Goal: Task Accomplishment & Management: Use online tool/utility

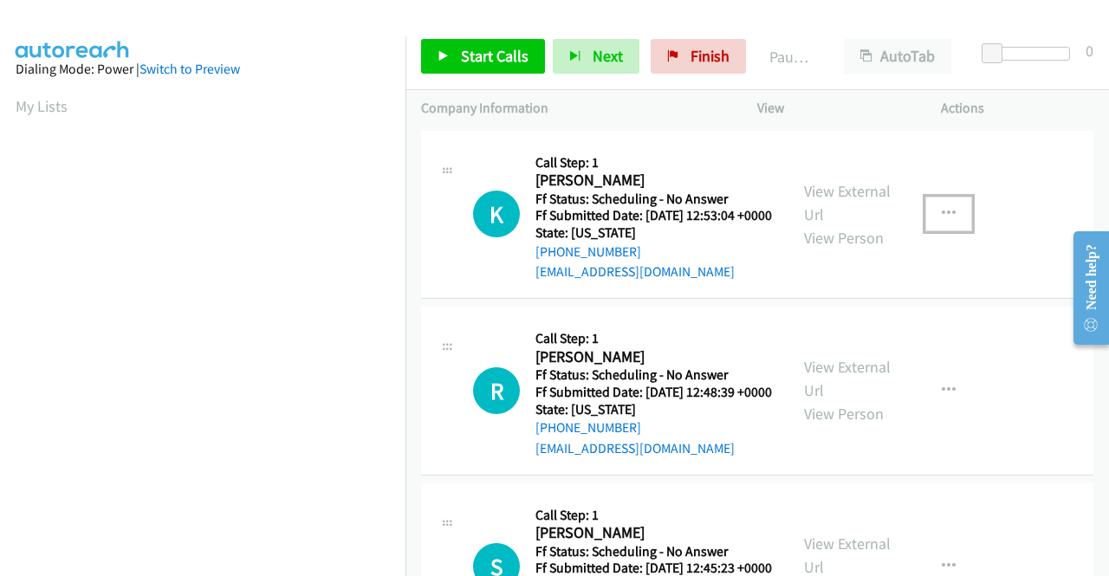
click at [949, 218] on button "button" at bounding box center [948, 214] width 47 height 35
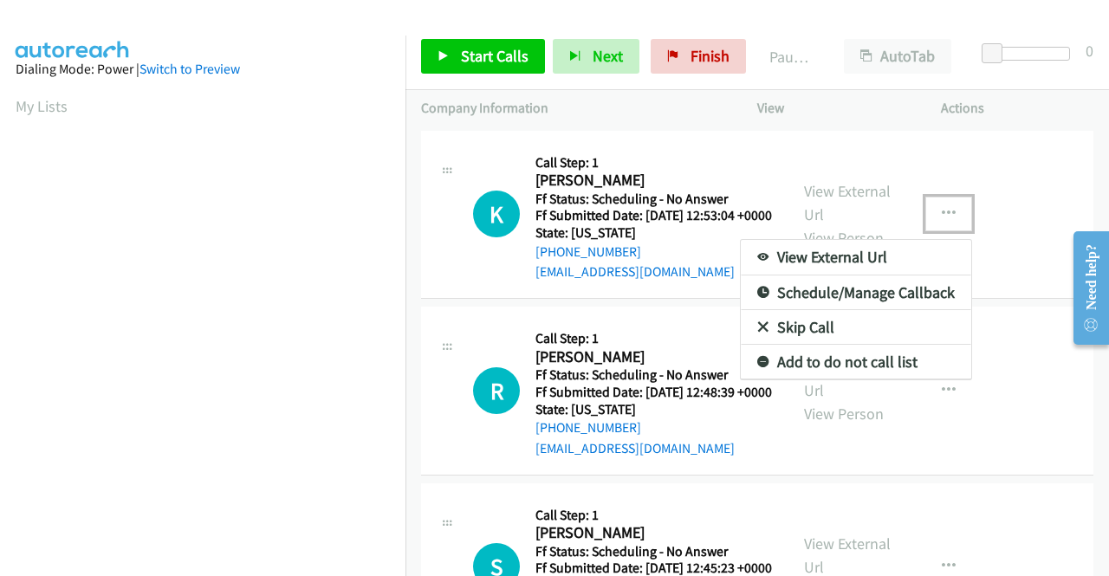
click at [910, 261] on link "View External Url" at bounding box center [856, 257] width 230 height 35
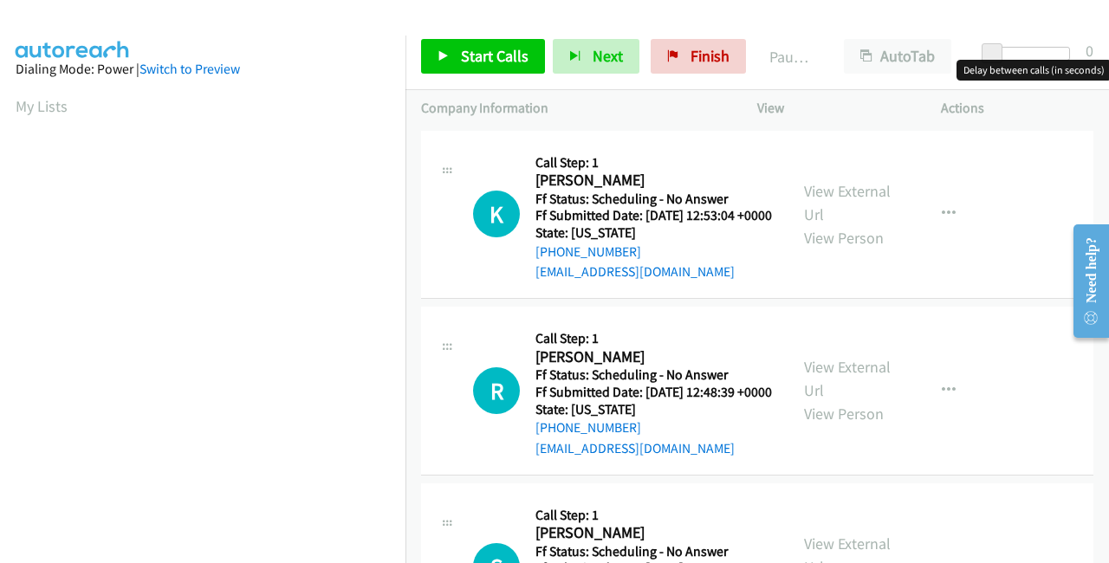
click at [1000, 47] on span at bounding box center [991, 53] width 21 height 21
drag, startPoint x: 1000, startPoint y: 47, endPoint x: 1081, endPoint y: 66, distance: 83.6
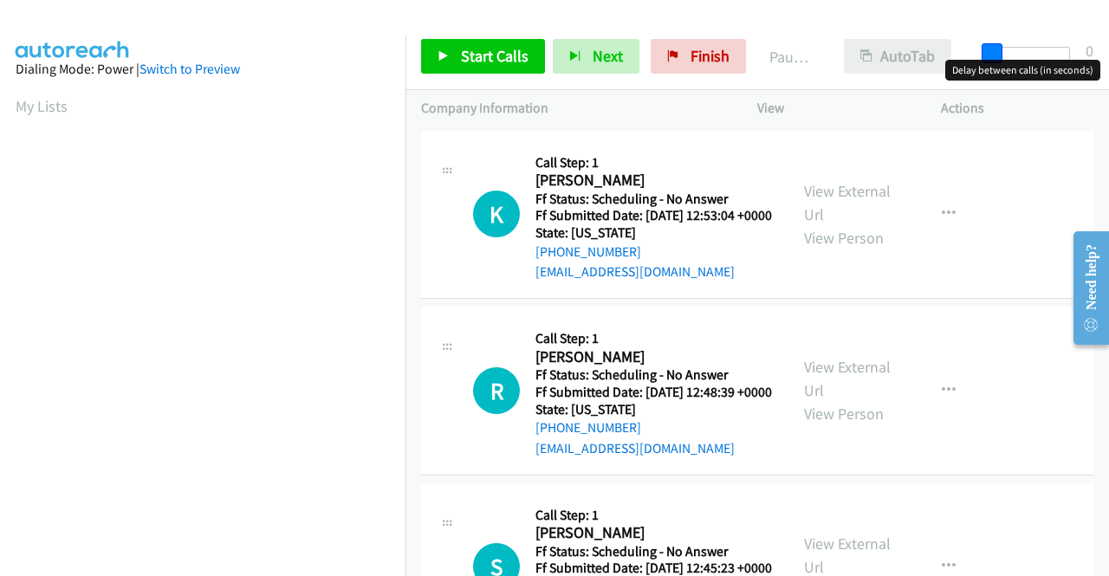
drag, startPoint x: 1067, startPoint y: 51, endPoint x: 937, endPoint y: 53, distance: 129.9
click at [941, 53] on div "Start Calls Pause Next Finish Paused AutoTab AutoTab 0" at bounding box center [756, 56] width 703 height 67
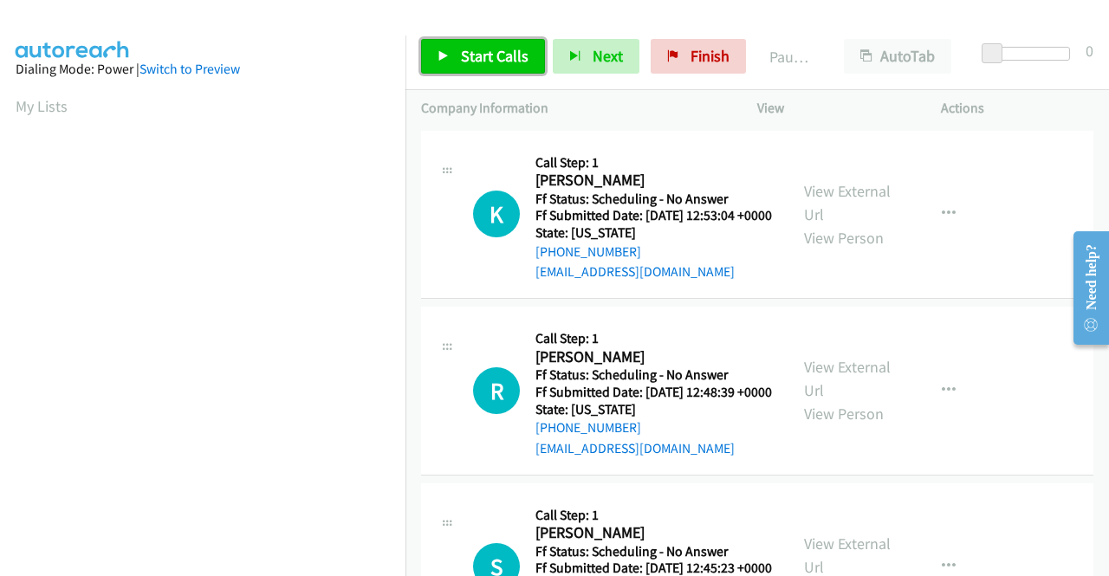
click at [469, 46] on span "Start Calls" at bounding box center [495, 56] width 68 height 20
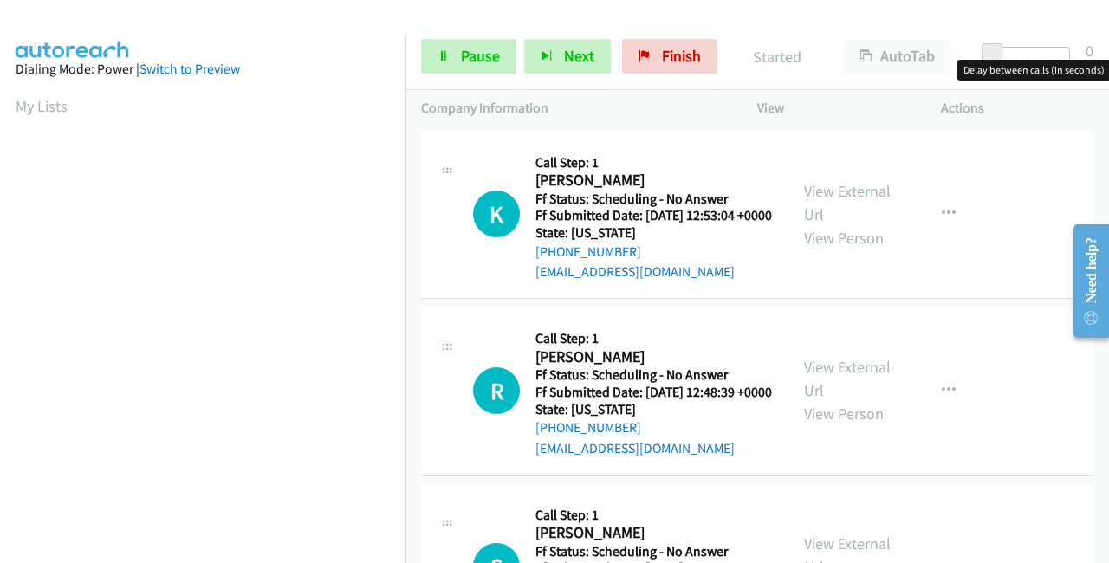
click at [990, 51] on span at bounding box center [991, 53] width 21 height 21
drag, startPoint x: 991, startPoint y: 51, endPoint x: 1090, endPoint y: 59, distance: 99.0
click at [1090, 59] on div "Start Calls Pause Next Finish Started AutoTab AutoTab 30" at bounding box center [756, 56] width 703 height 67
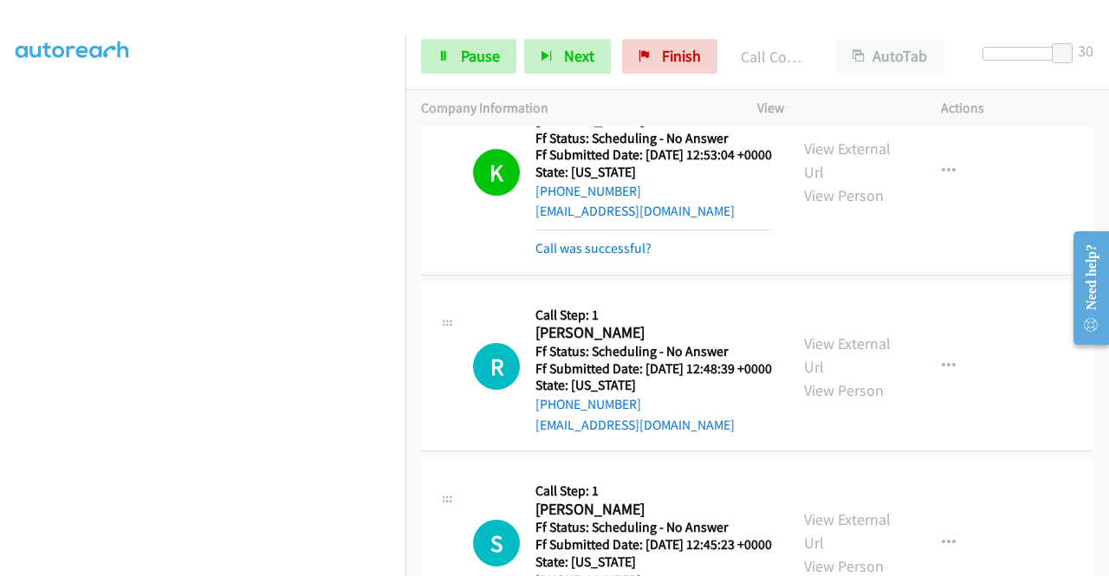
scroll to position [87, 0]
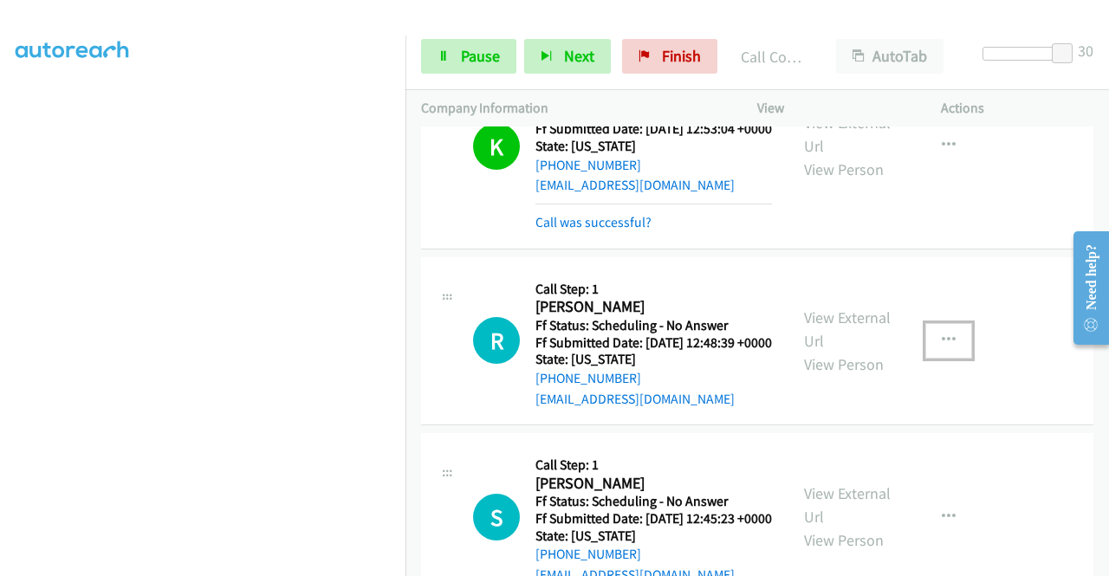
click at [944, 347] on icon "button" at bounding box center [949, 340] width 14 height 14
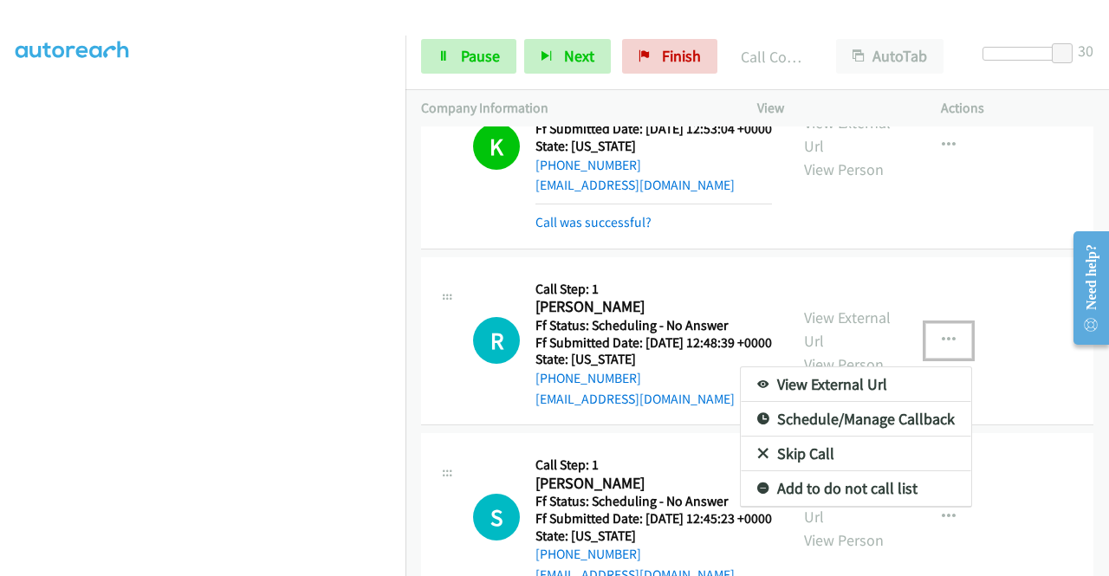
click at [819, 402] on link "View External Url" at bounding box center [856, 384] width 230 height 35
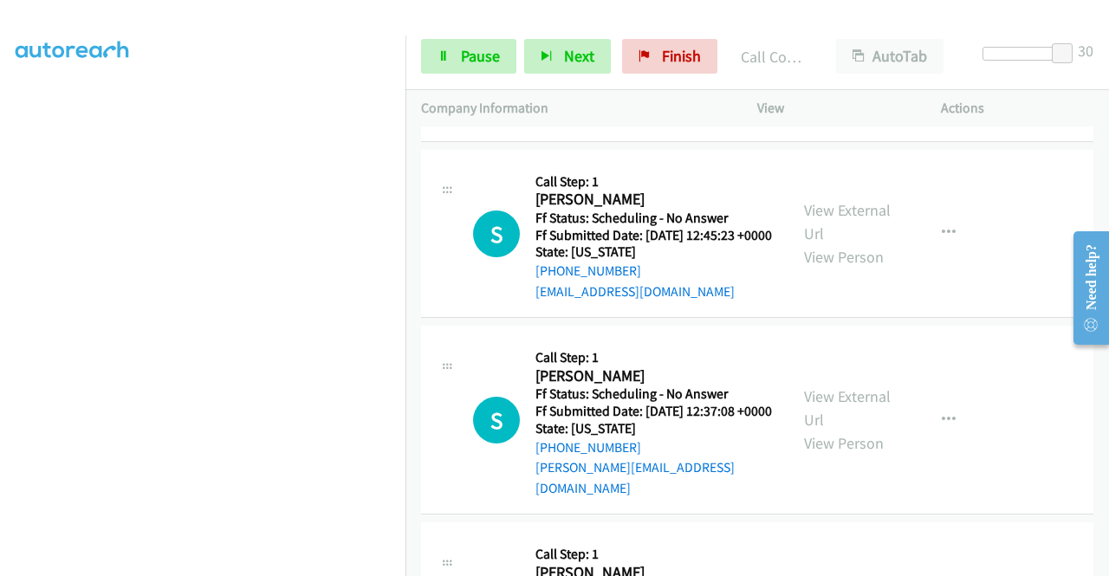
scroll to position [433, 0]
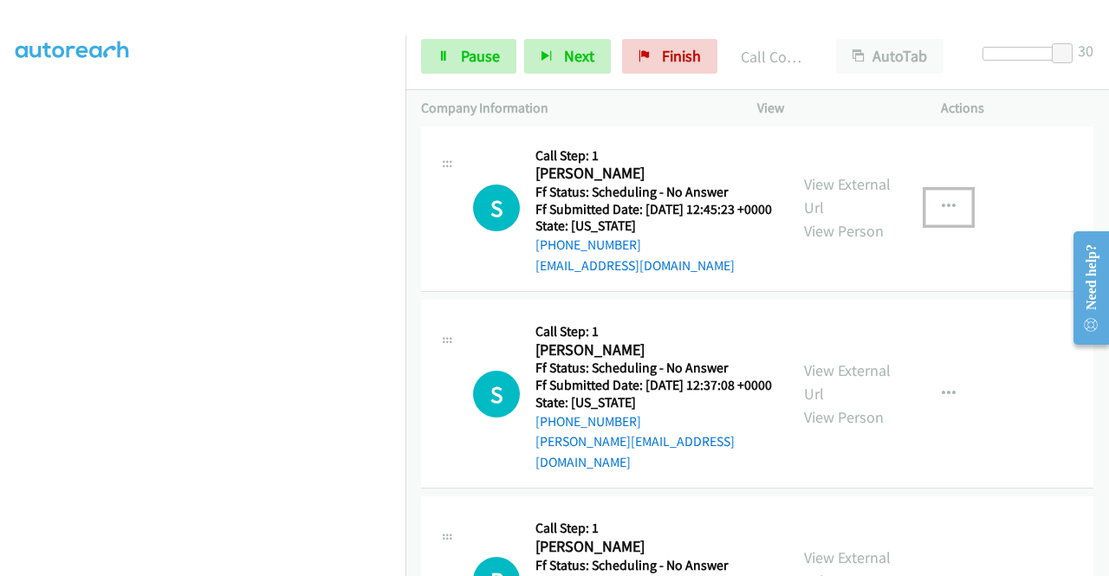
click at [945, 214] on icon "button" at bounding box center [949, 207] width 14 height 14
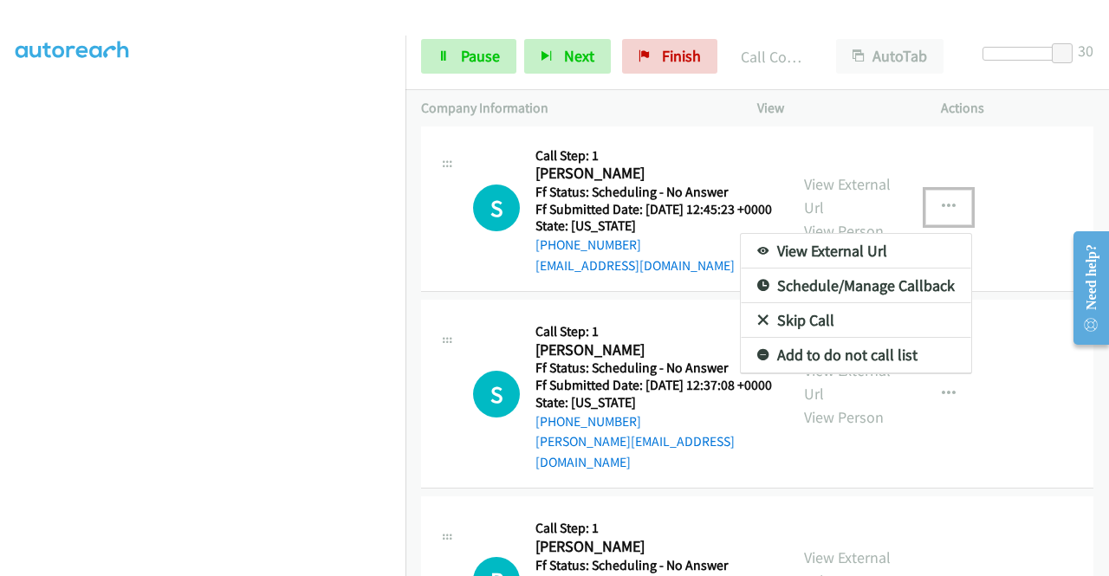
click at [835, 269] on link "View External Url" at bounding box center [856, 251] width 230 height 35
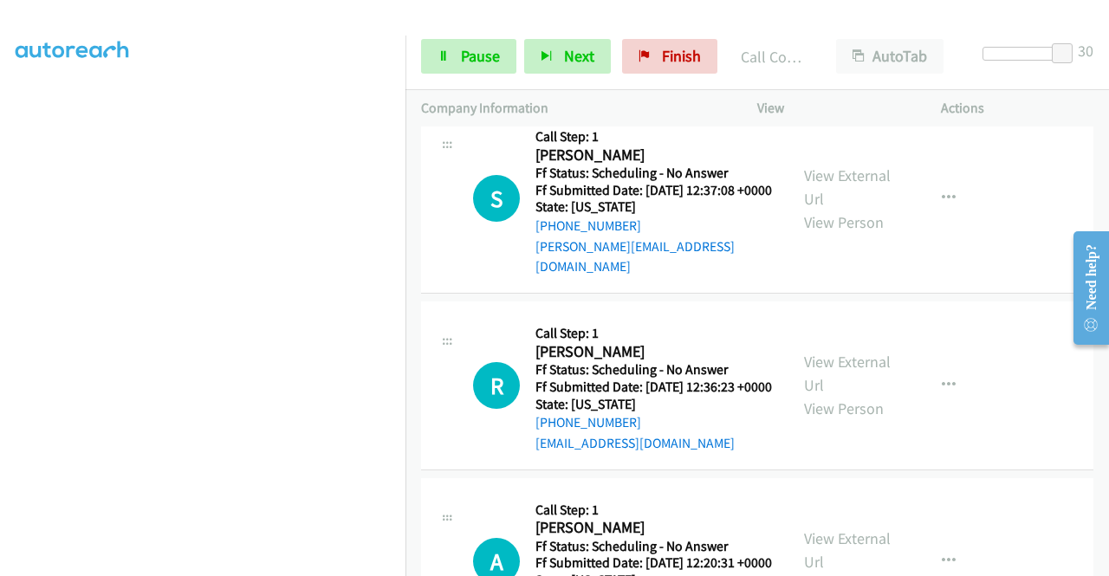
scroll to position [693, 0]
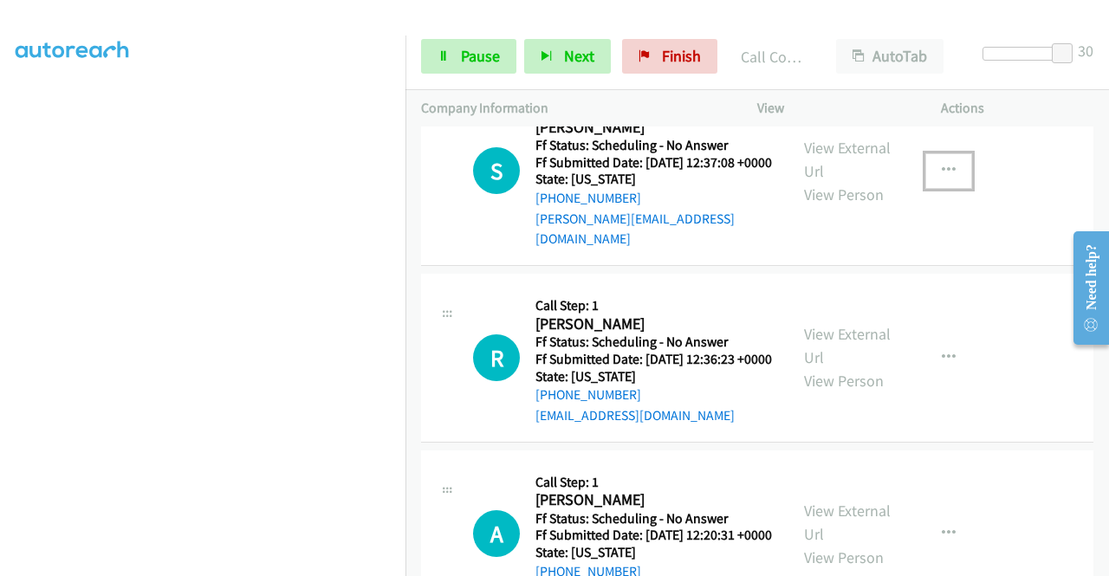
click at [942, 178] on icon "button" at bounding box center [949, 171] width 14 height 14
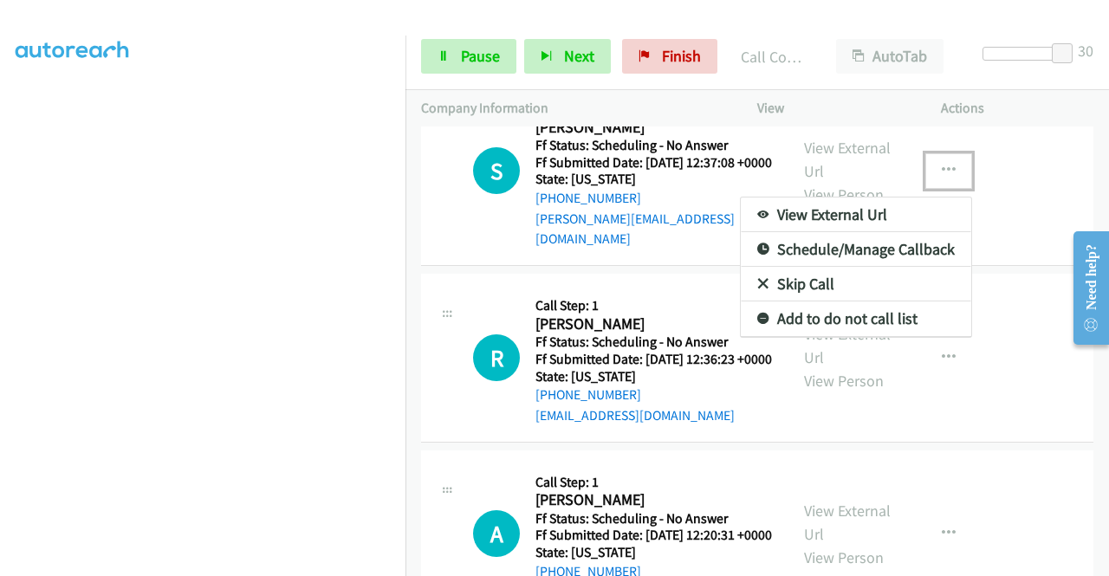
click at [814, 232] on link "View External Url" at bounding box center [856, 214] width 230 height 35
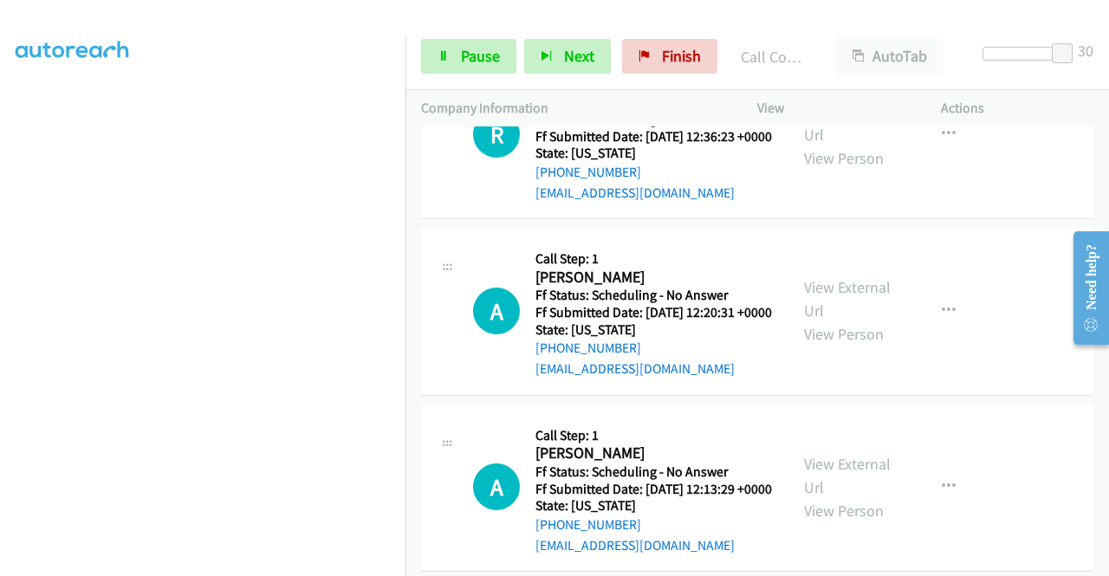
scroll to position [866, 0]
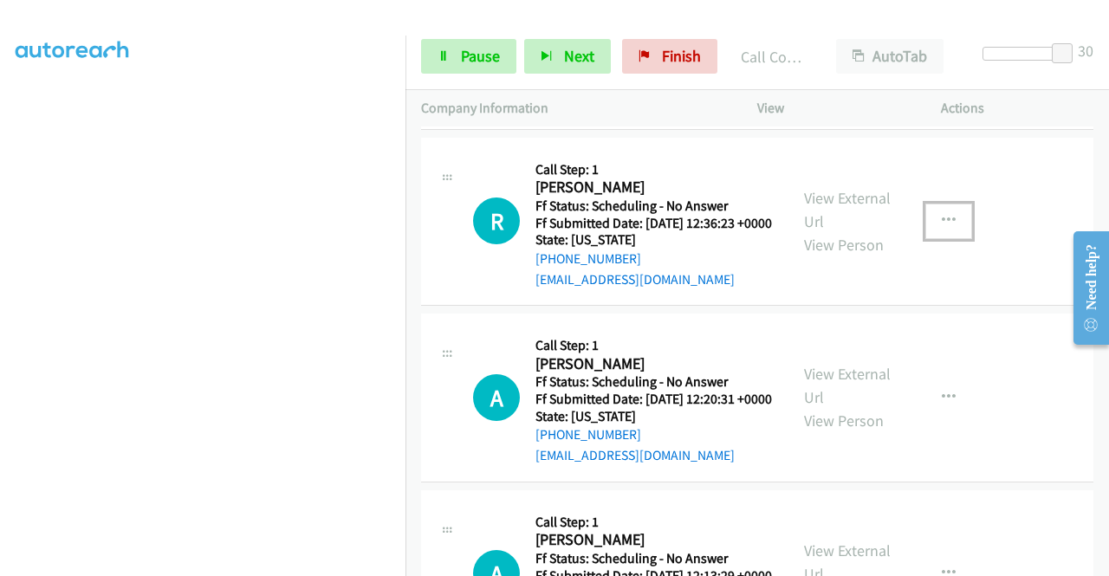
click at [947, 238] on button "button" at bounding box center [948, 221] width 47 height 35
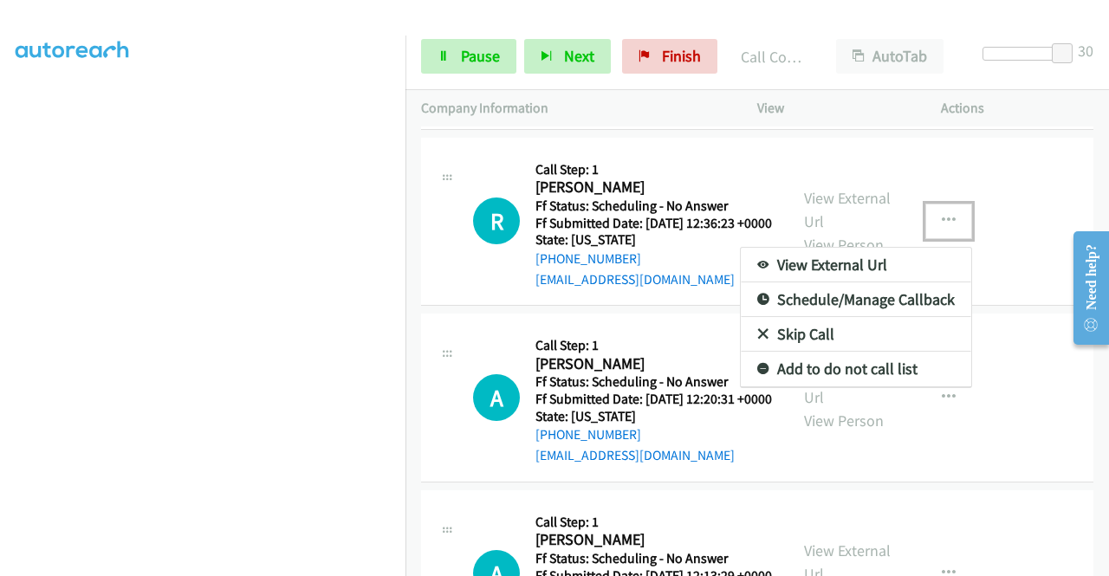
click at [854, 282] on link "View External Url" at bounding box center [856, 265] width 230 height 35
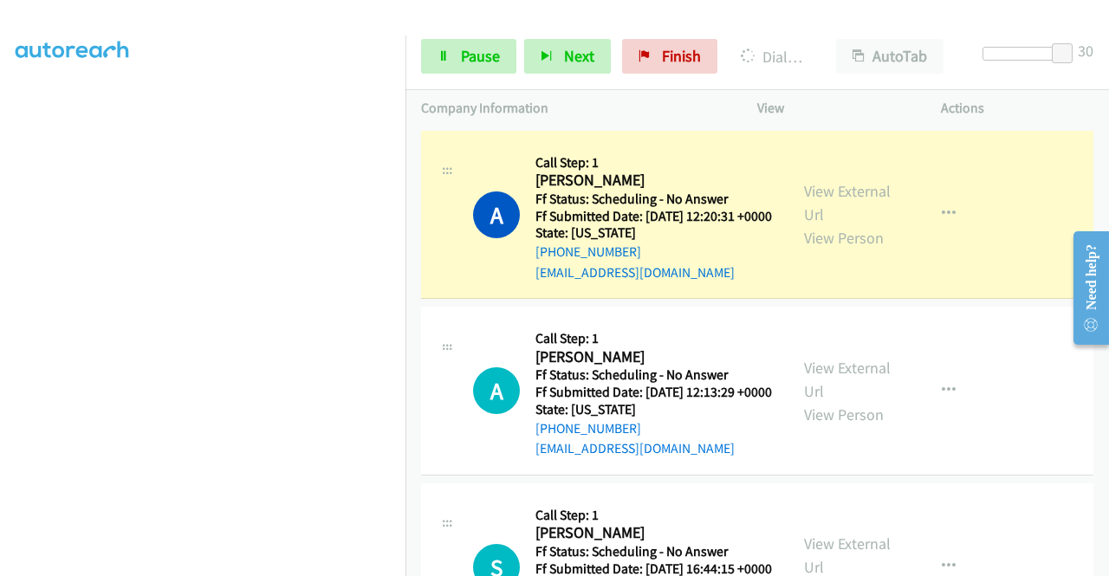
scroll to position [1126, 0]
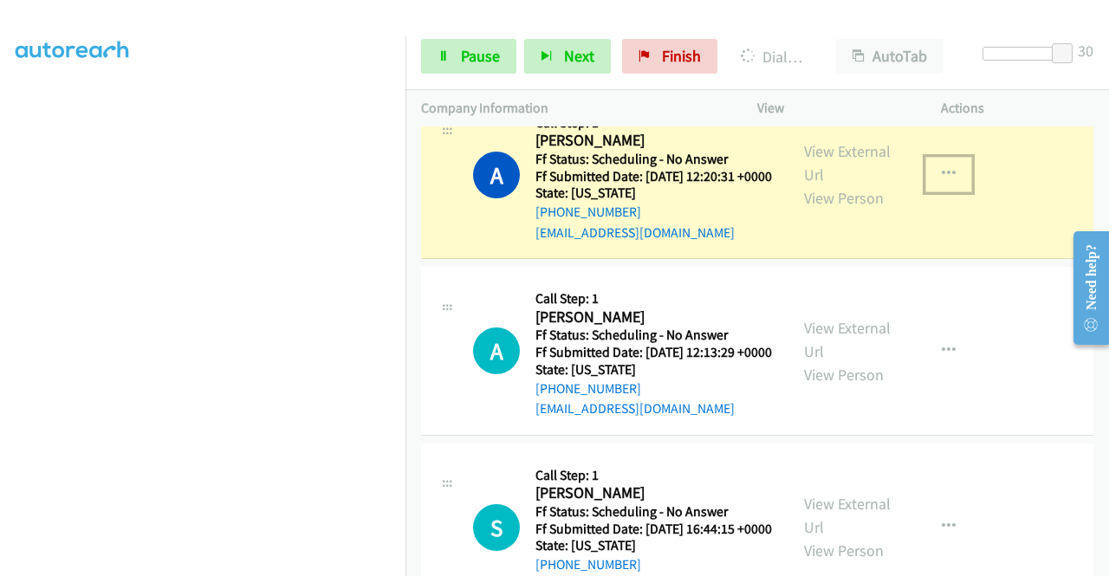
click at [946, 191] on button "button" at bounding box center [948, 174] width 47 height 35
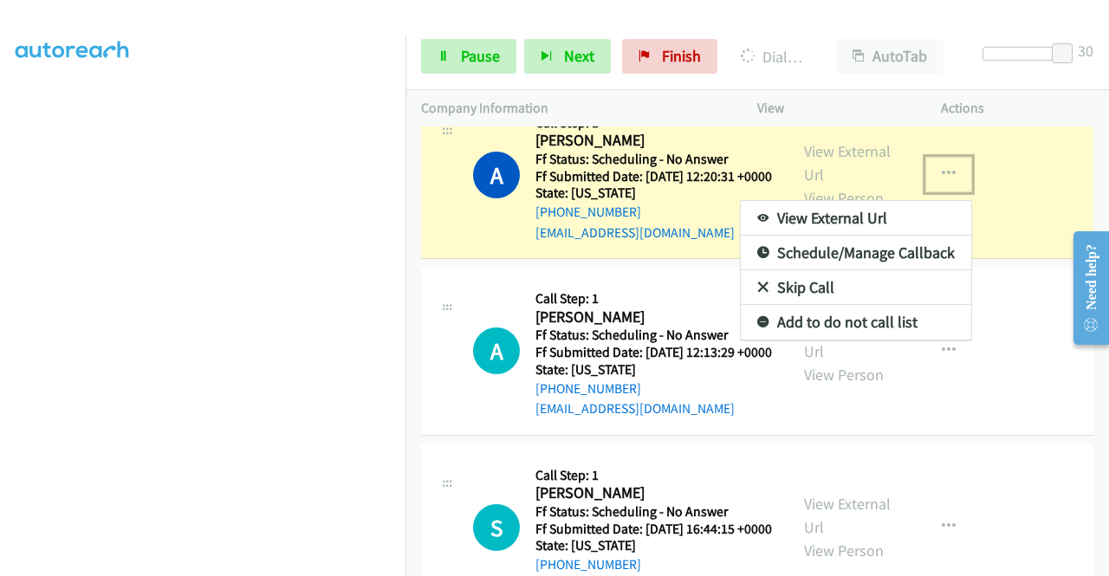
click at [844, 236] on link "View External Url" at bounding box center [856, 218] width 230 height 35
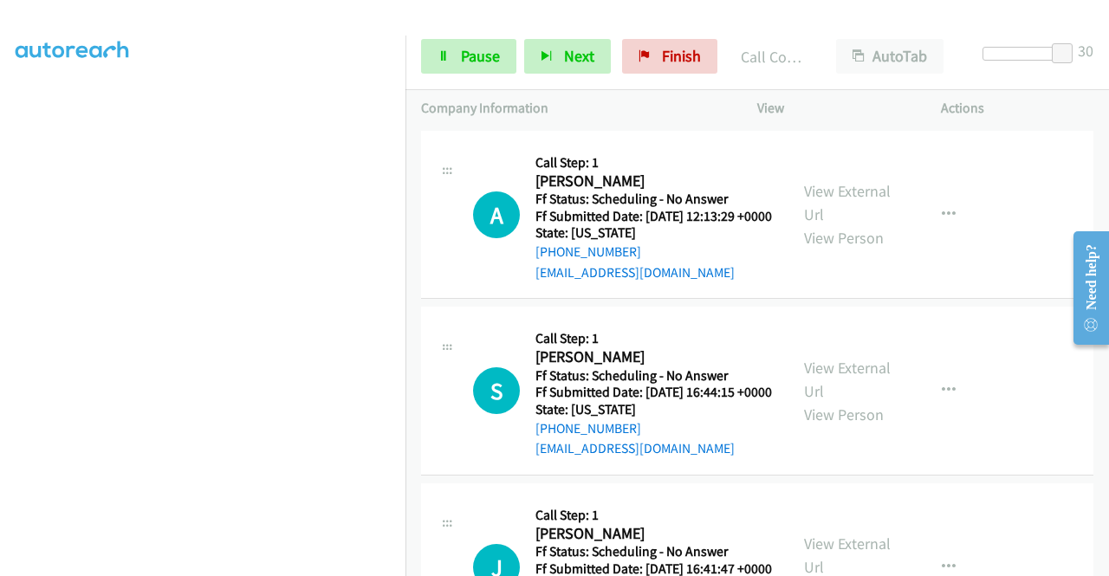
scroll to position [1386, 0]
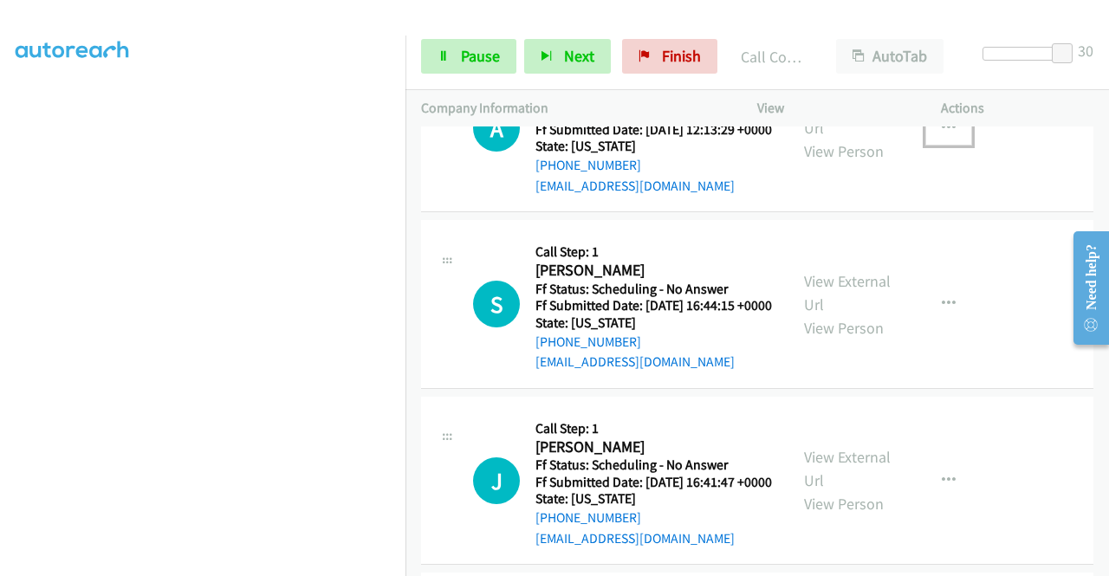
click at [945, 135] on icon "button" at bounding box center [949, 128] width 14 height 14
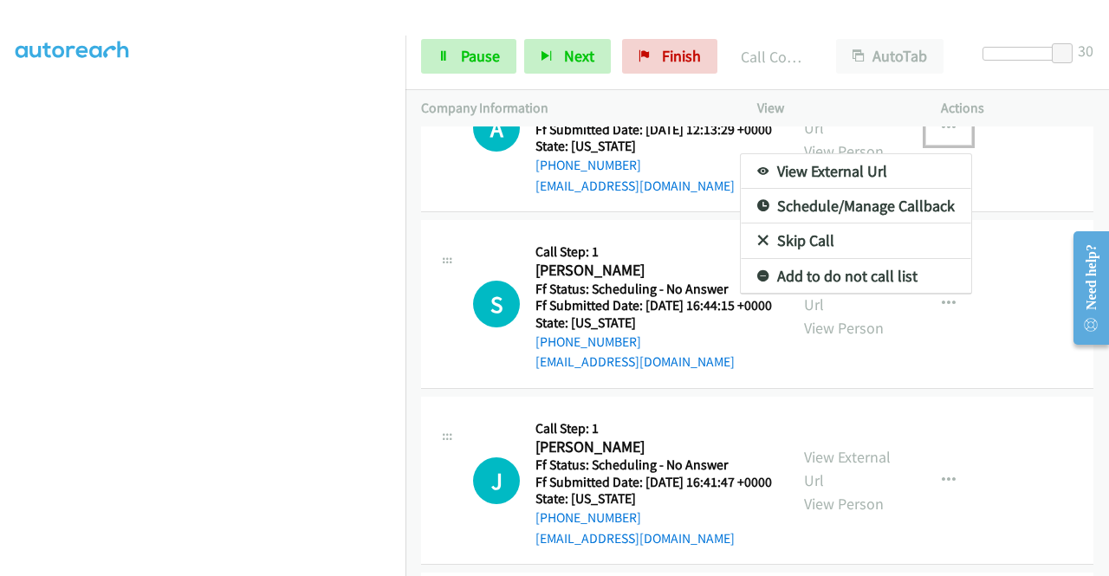
click at [841, 189] on link "View External Url" at bounding box center [856, 171] width 230 height 35
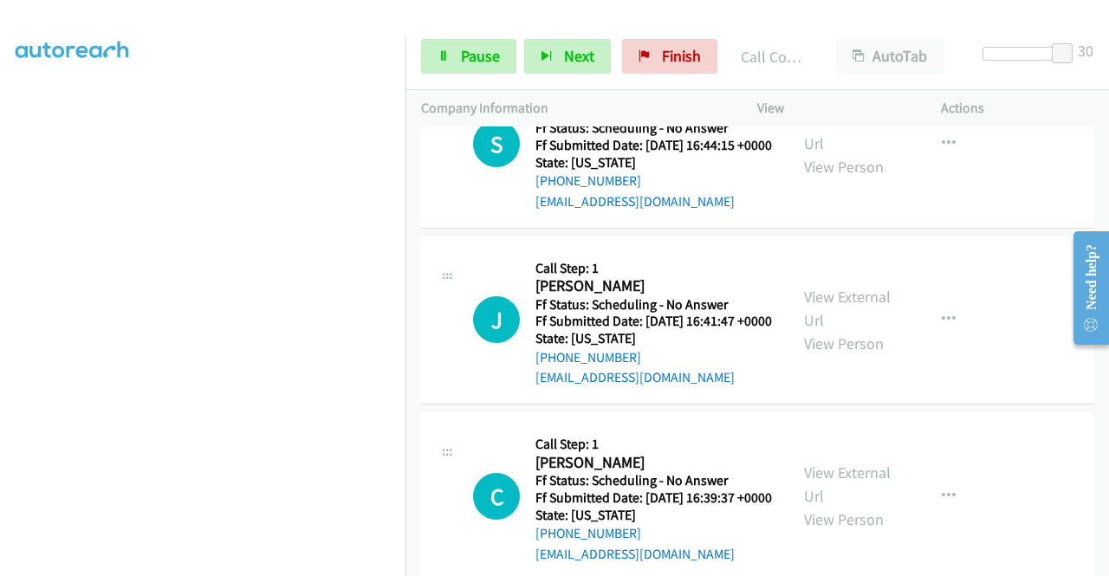
scroll to position [1559, 0]
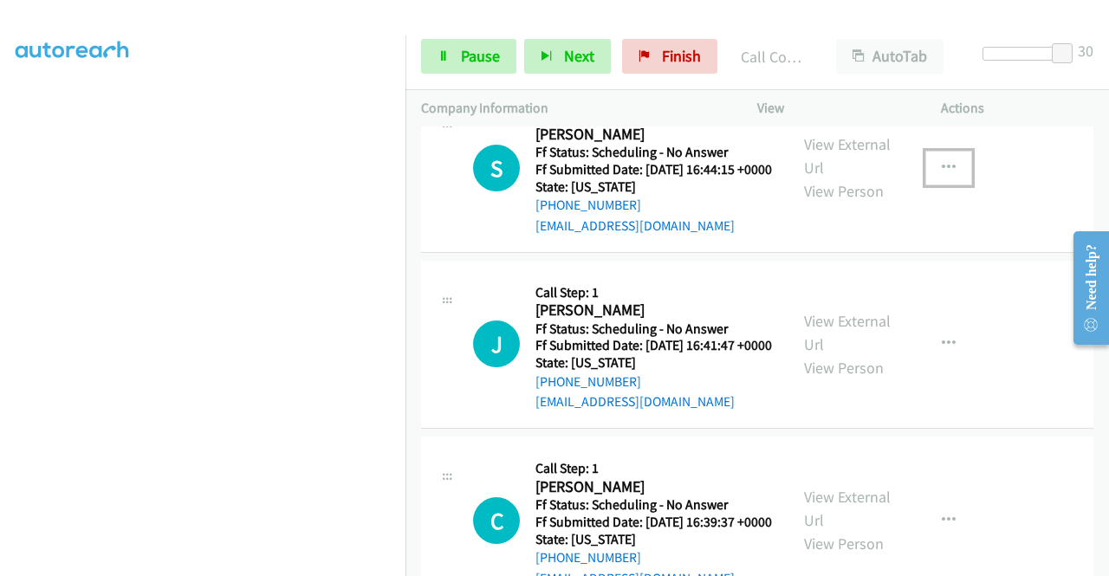
click at [942, 175] on icon "button" at bounding box center [949, 168] width 14 height 14
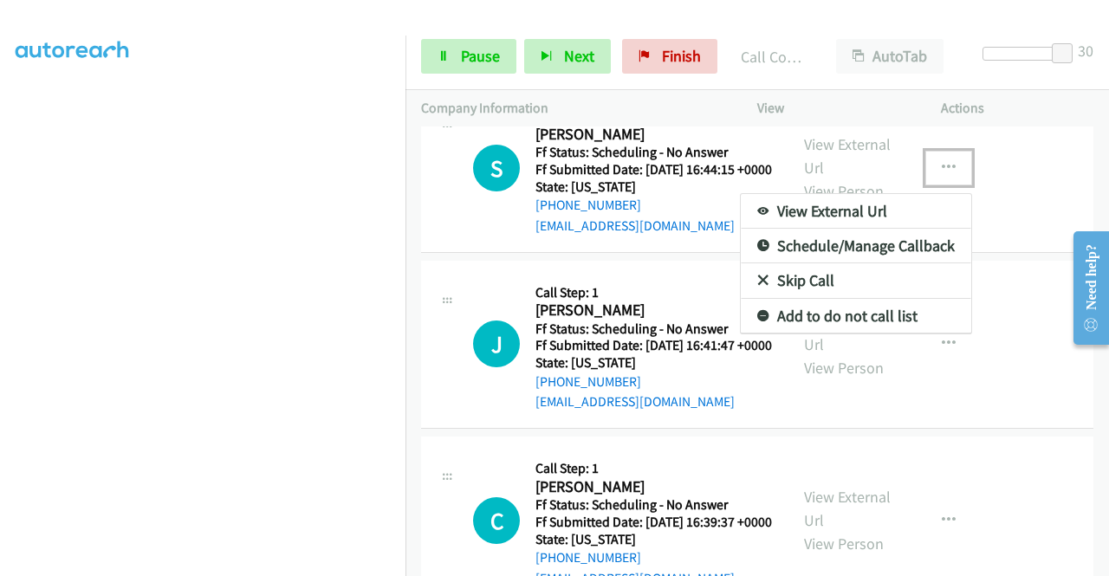
click at [851, 229] on link "View External Url" at bounding box center [856, 211] width 230 height 35
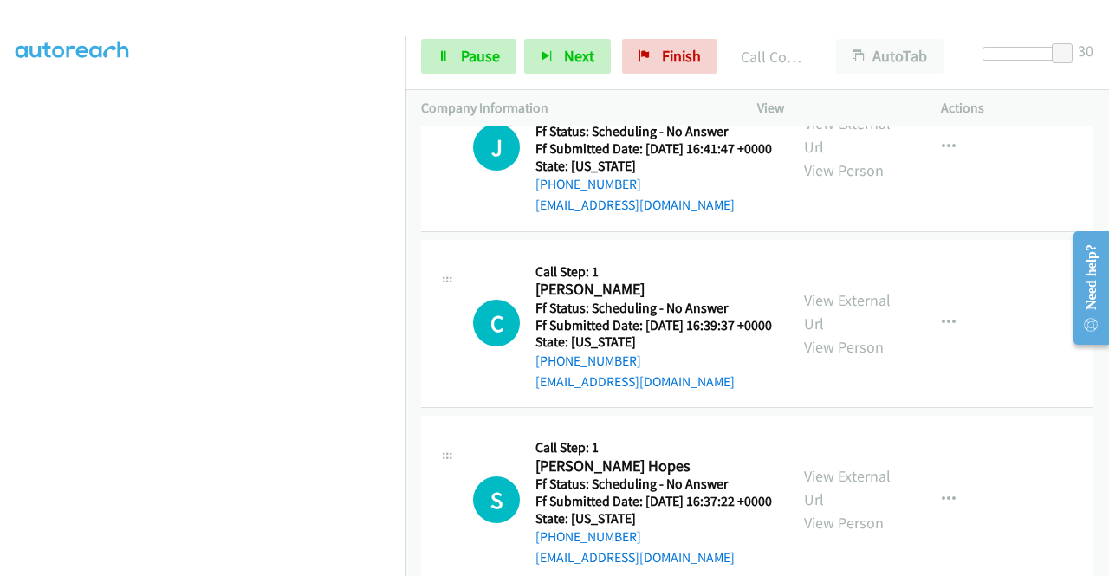
scroll to position [1819, 0]
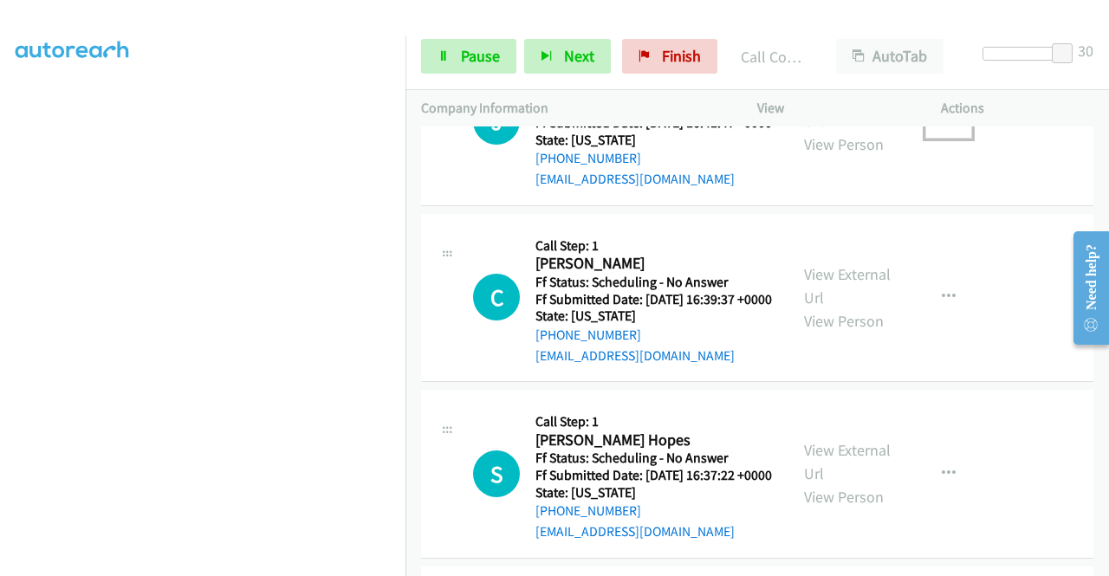
click at [947, 139] on button "button" at bounding box center [948, 121] width 47 height 35
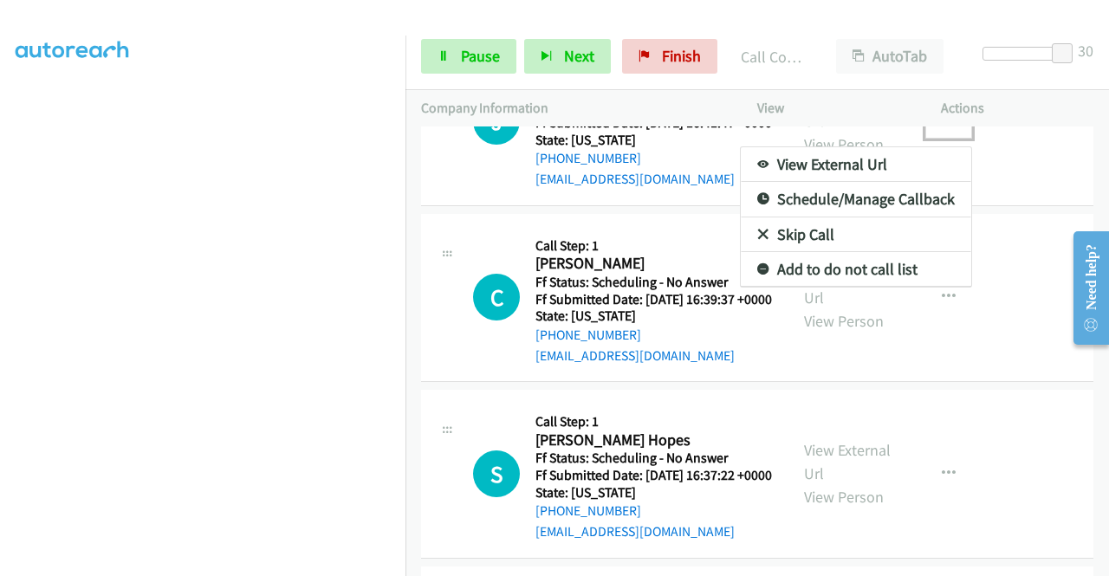
click at [869, 182] on link "View External Url" at bounding box center [856, 164] width 230 height 35
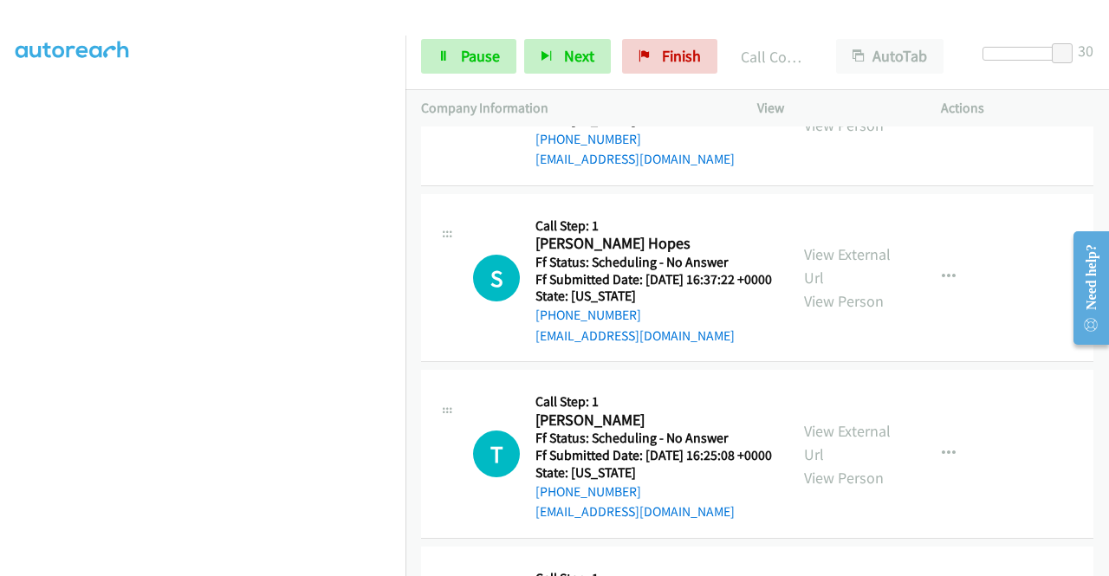
scroll to position [2079, 0]
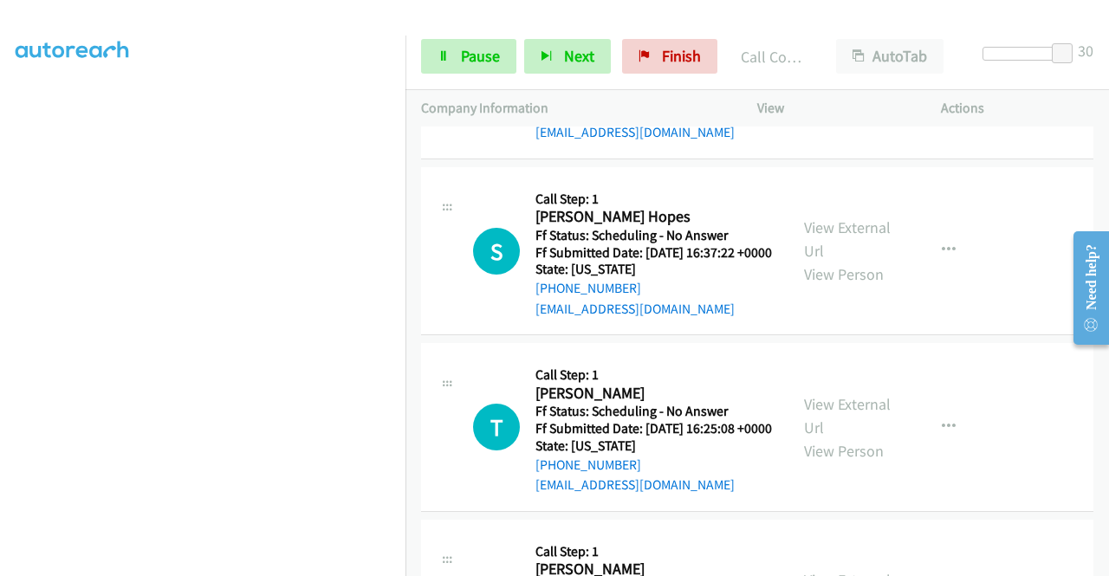
click at [942, 81] on icon "button" at bounding box center [949, 75] width 14 height 14
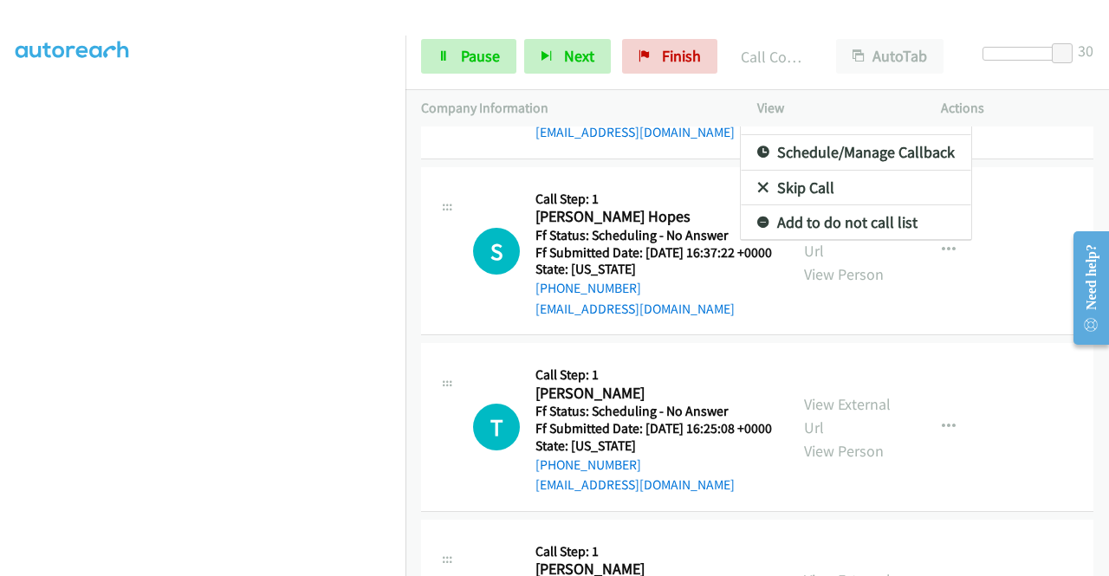
click at [823, 135] on link "View External Url" at bounding box center [856, 117] width 230 height 35
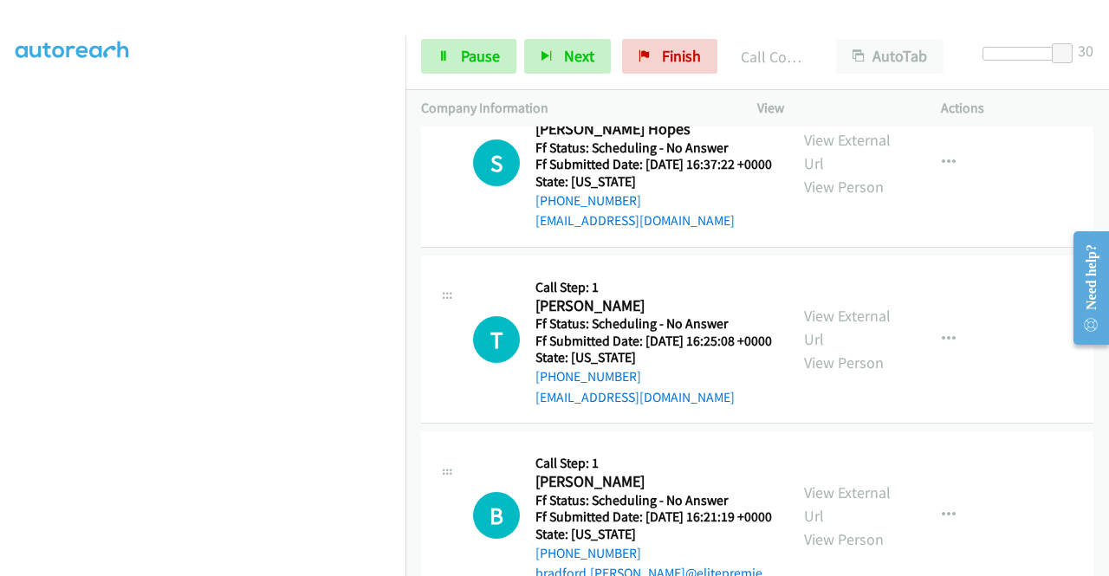
scroll to position [2252, 0]
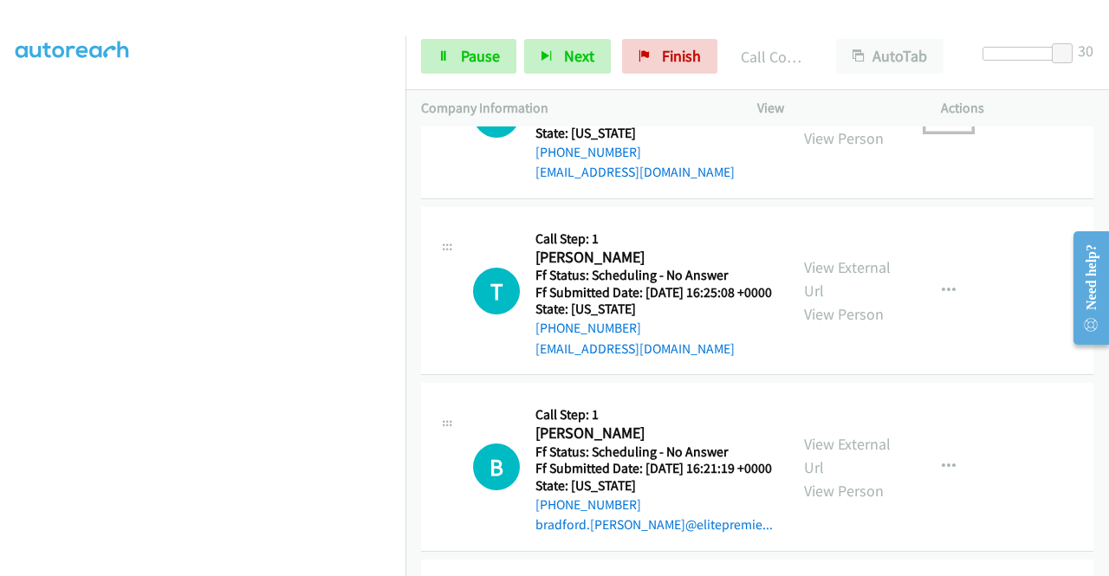
click at [942, 121] on icon "button" at bounding box center [949, 114] width 14 height 14
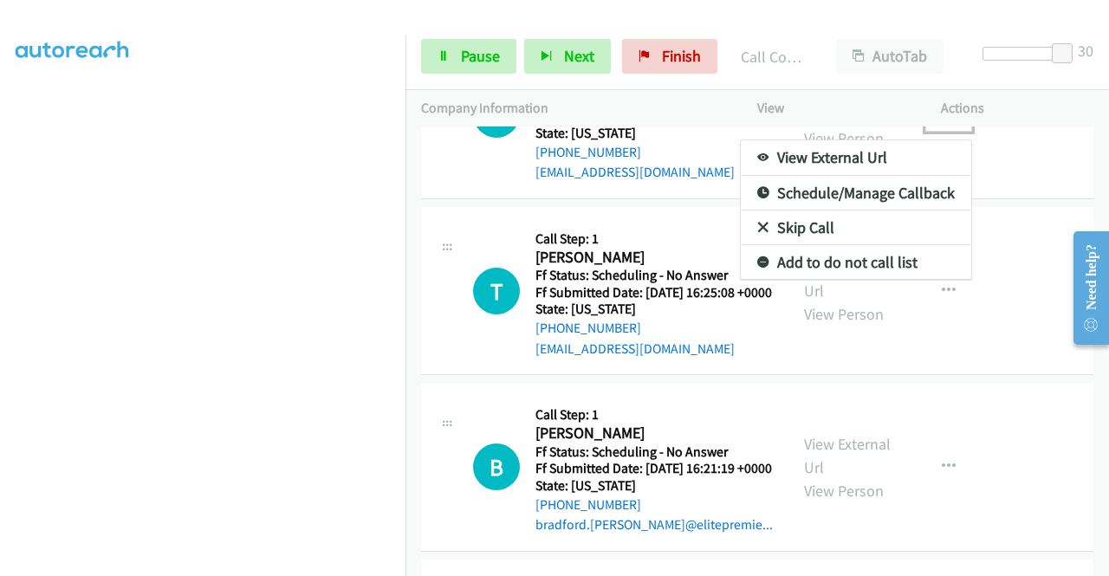
click at [857, 175] on link "View External Url" at bounding box center [856, 157] width 230 height 35
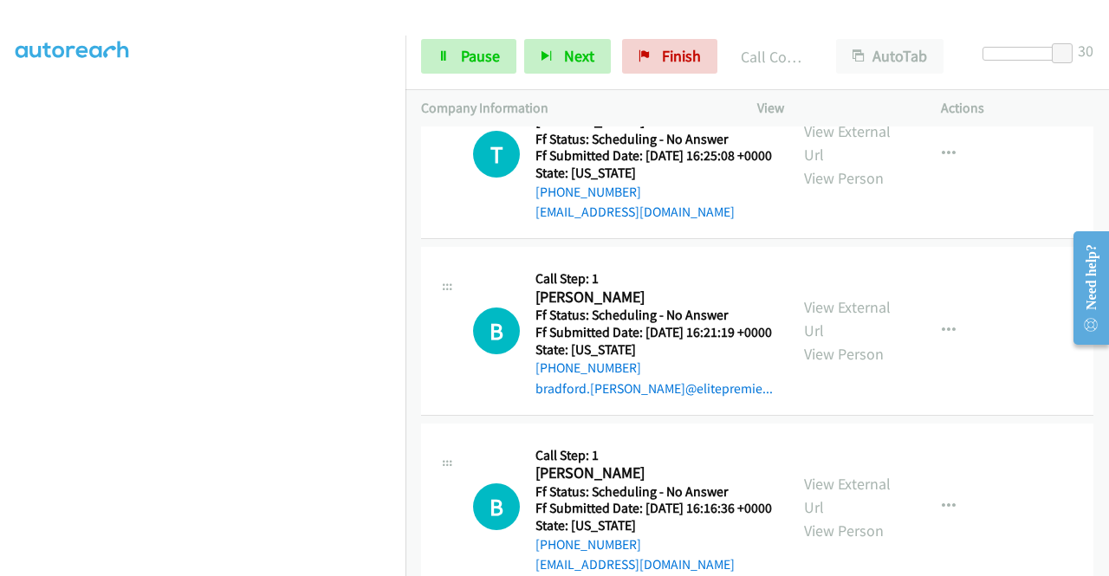
scroll to position [2512, 0]
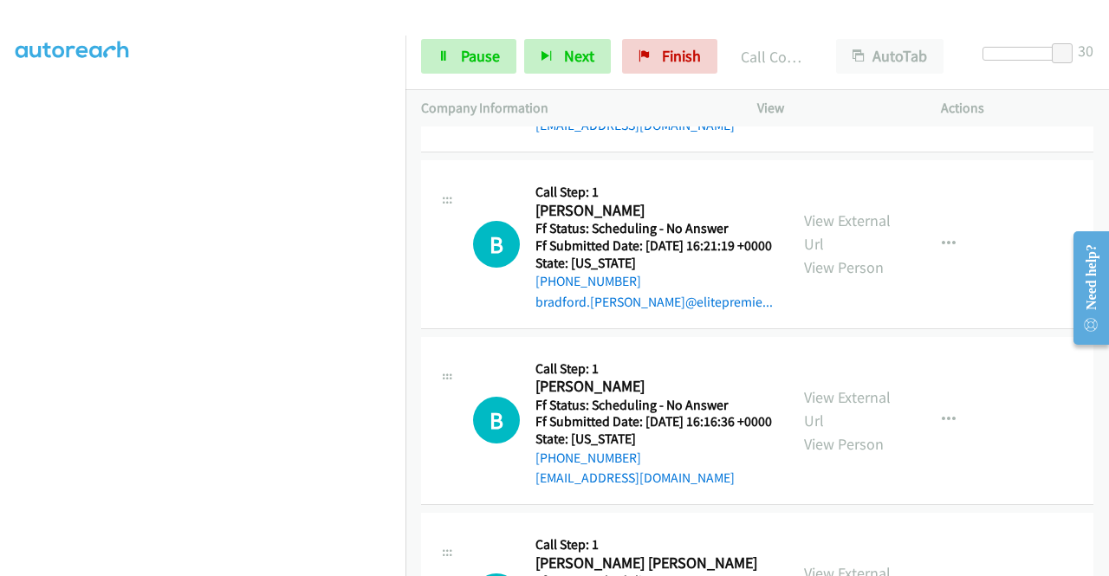
click at [942, 74] on icon "button" at bounding box center [949, 68] width 14 height 14
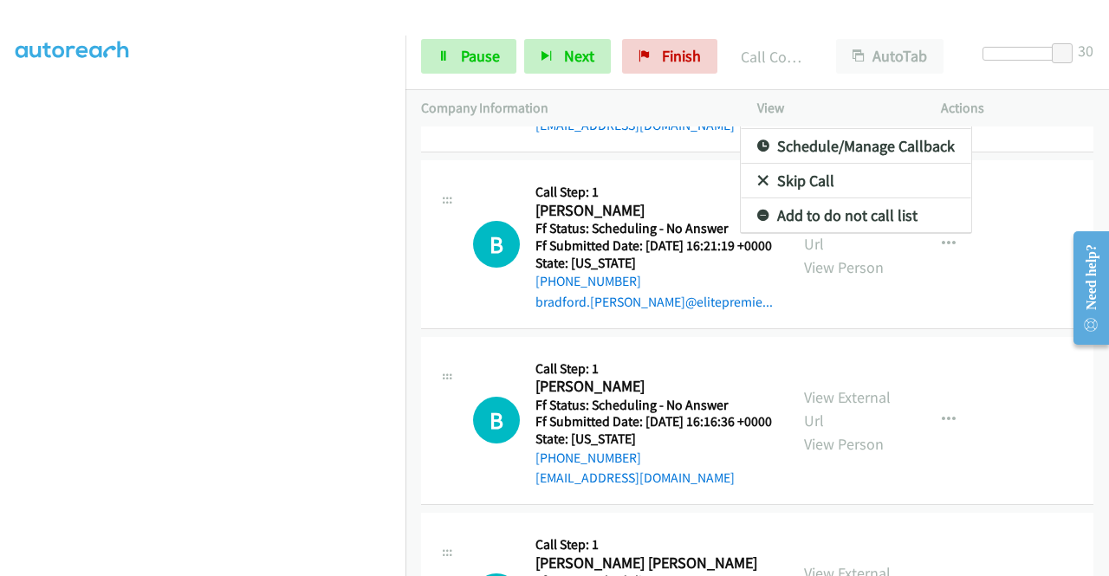
click at [842, 128] on link "View External Url" at bounding box center [856, 111] width 230 height 35
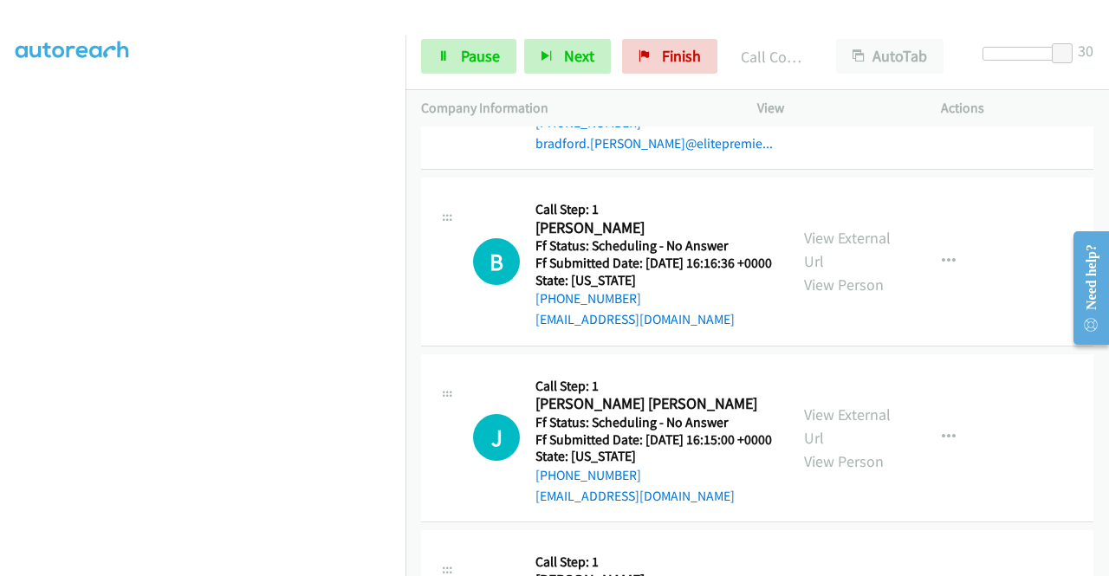
scroll to position [2772, 0]
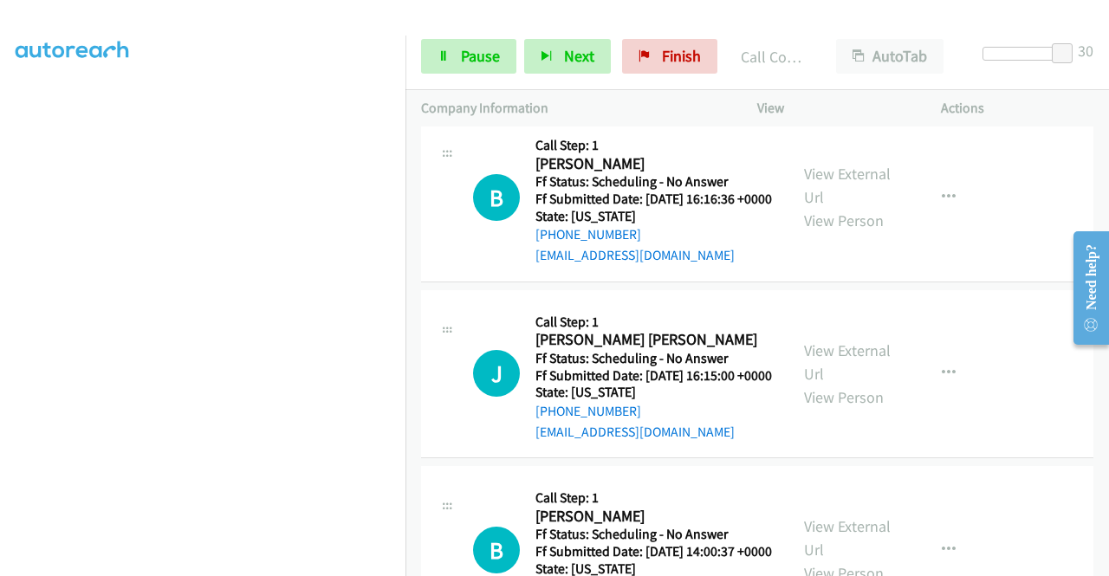
click at [942, 28] on icon "button" at bounding box center [949, 21] width 14 height 14
click at [916, 82] on link "View External Url" at bounding box center [856, 65] width 230 height 35
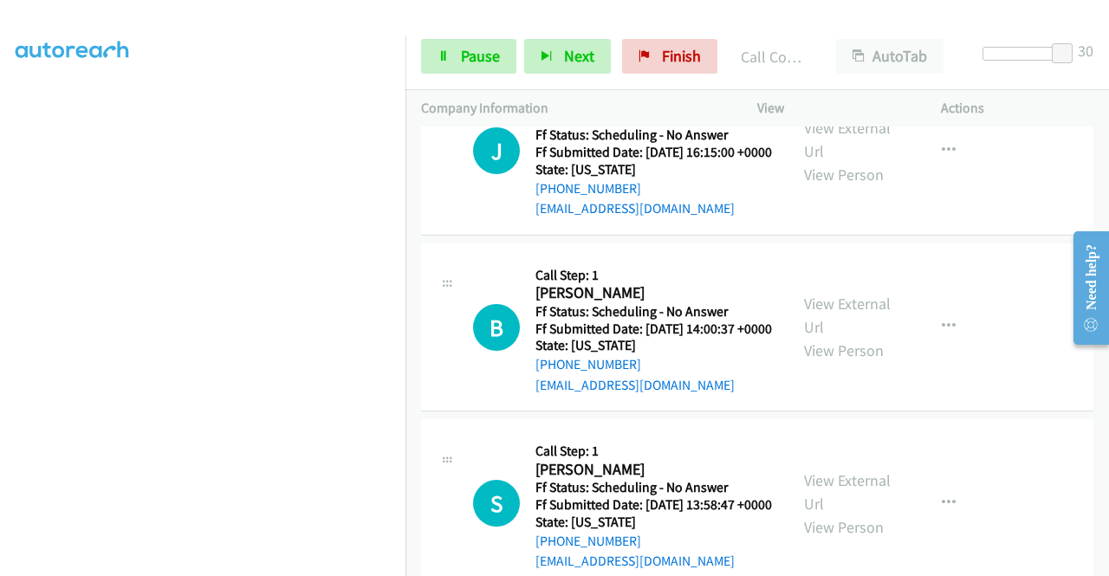
scroll to position [2945, 0]
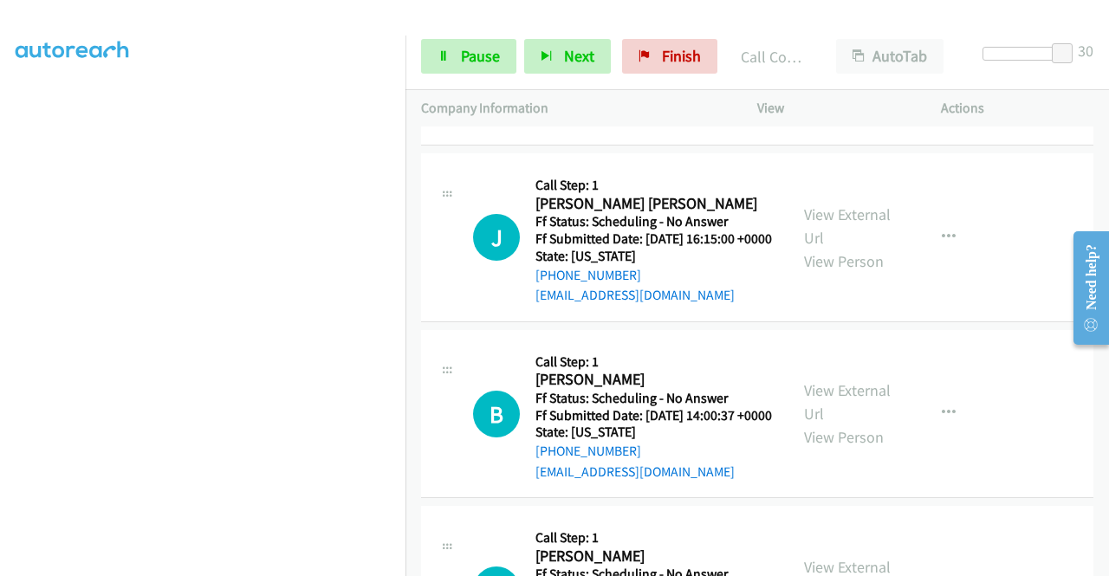
click at [942, 68] on icon "button" at bounding box center [949, 61] width 14 height 14
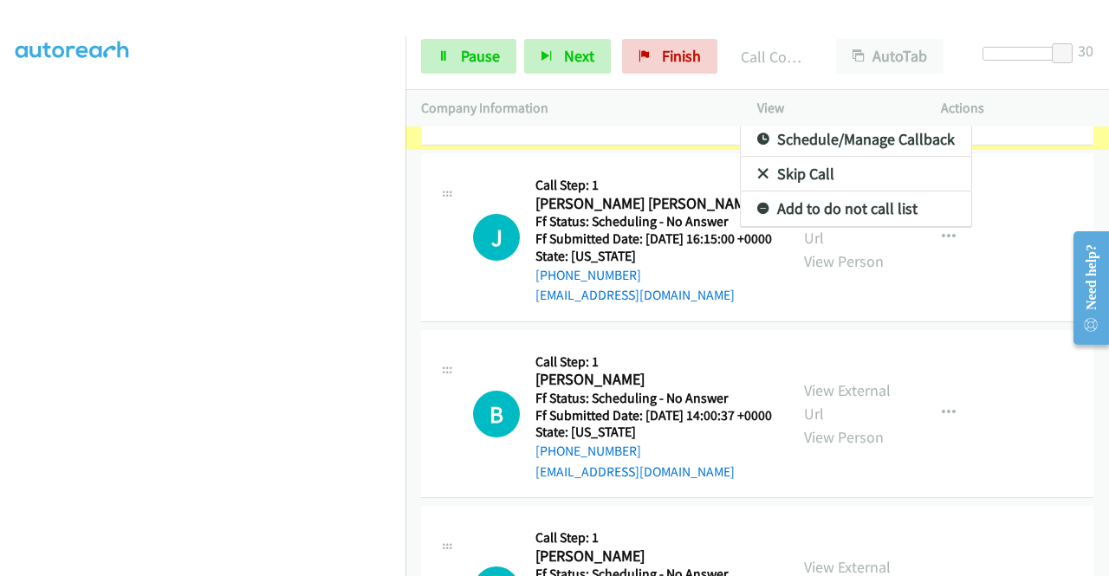
click at [863, 122] on link "View External Url" at bounding box center [856, 104] width 230 height 35
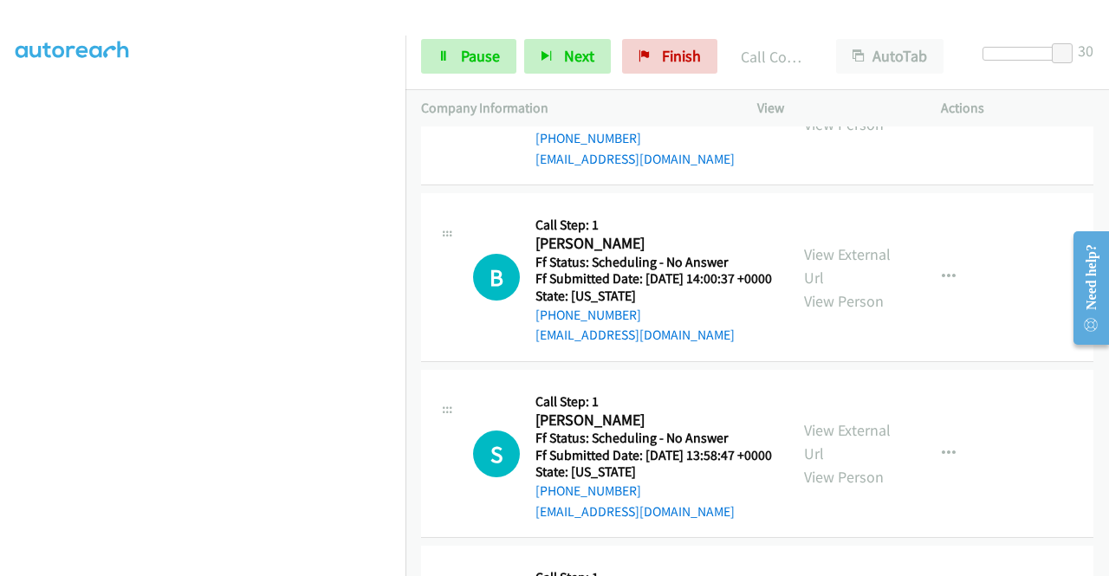
scroll to position [3205, 0]
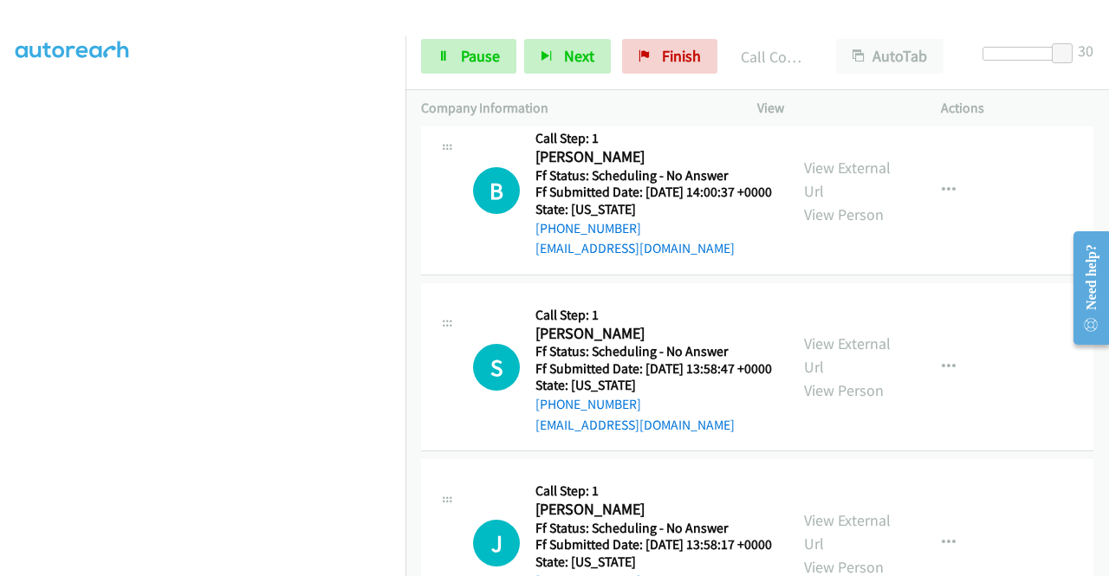
click at [932, 32] on button "button" at bounding box center [948, 14] width 47 height 35
click at [842, 75] on link "View External Url" at bounding box center [856, 58] width 230 height 35
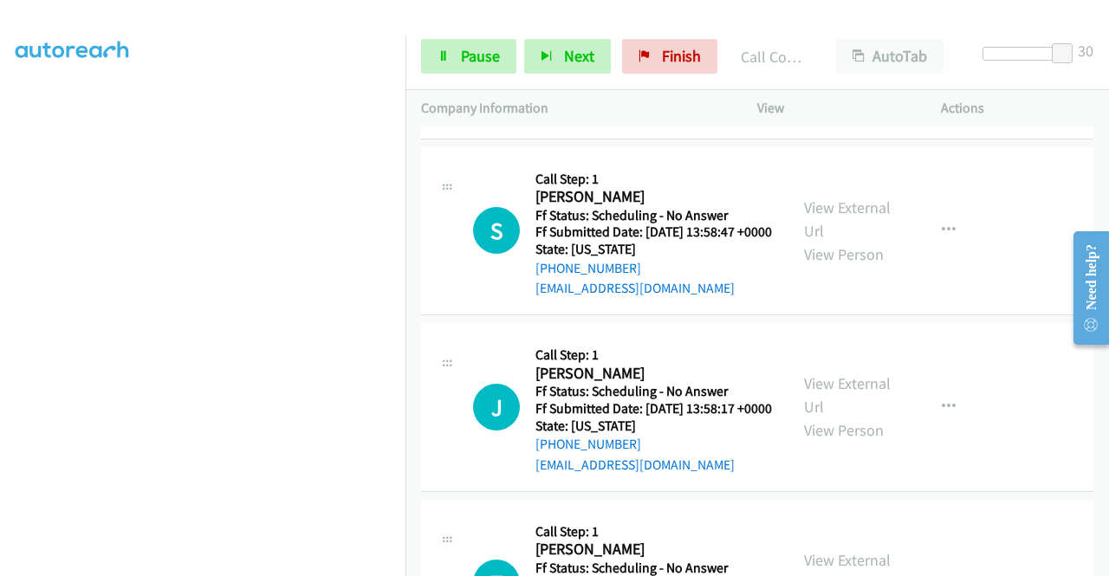
scroll to position [3465, 0]
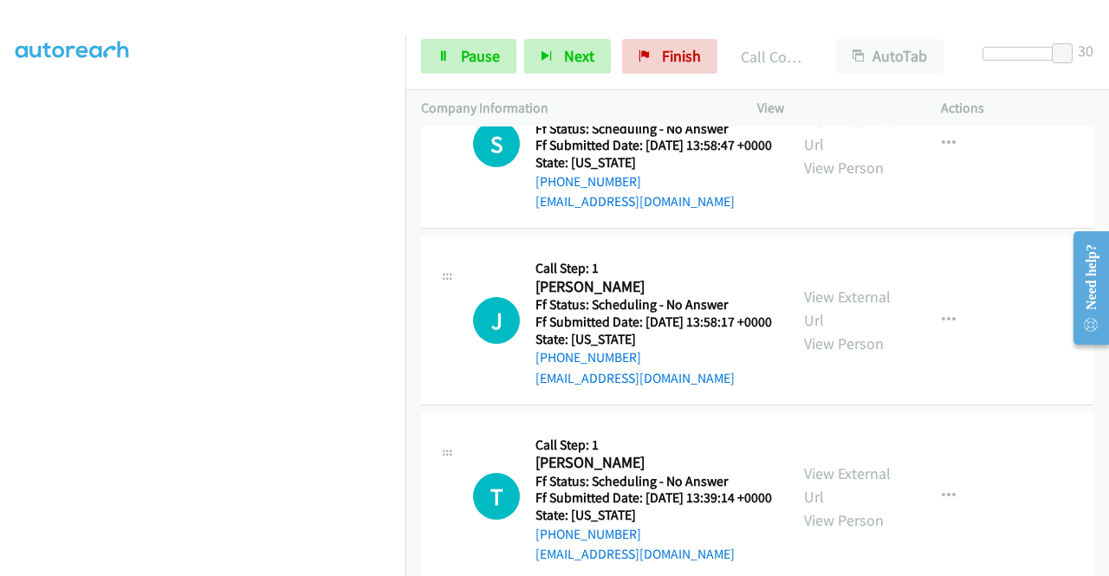
click at [892, 29] on link "View External Url" at bounding box center [856, 11] width 230 height 35
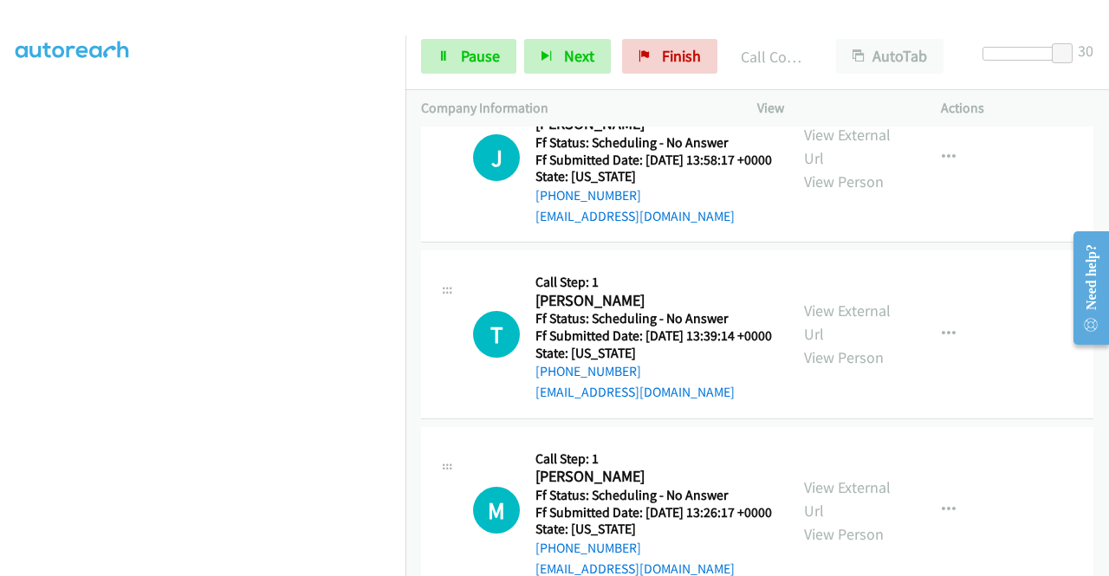
scroll to position [3638, 0]
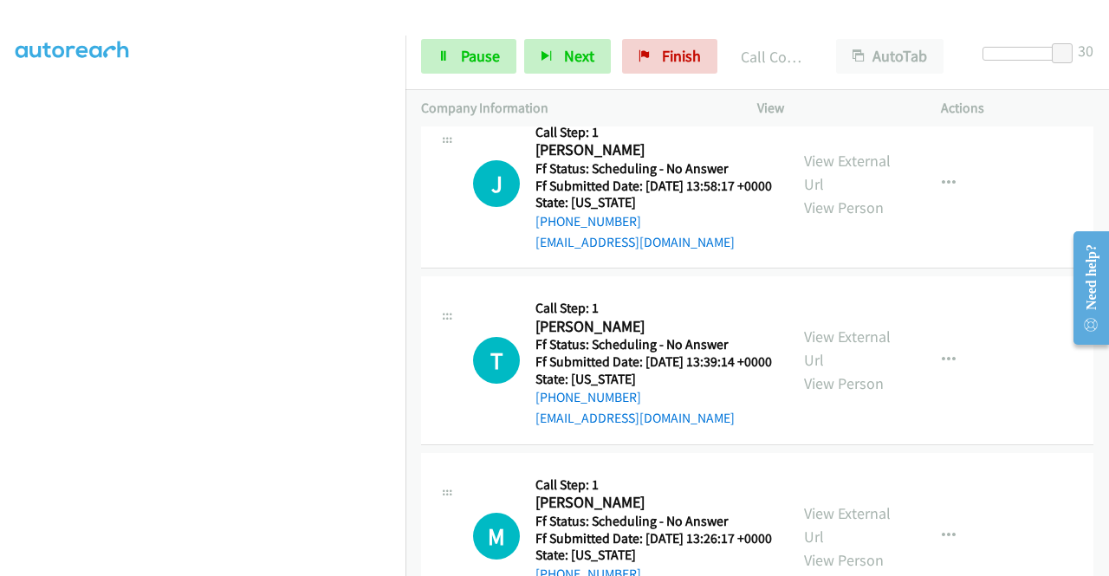
click at [942, 15] on icon "button" at bounding box center [949, 8] width 14 height 14
click at [825, 68] on link "View External Url" at bounding box center [856, 51] width 230 height 35
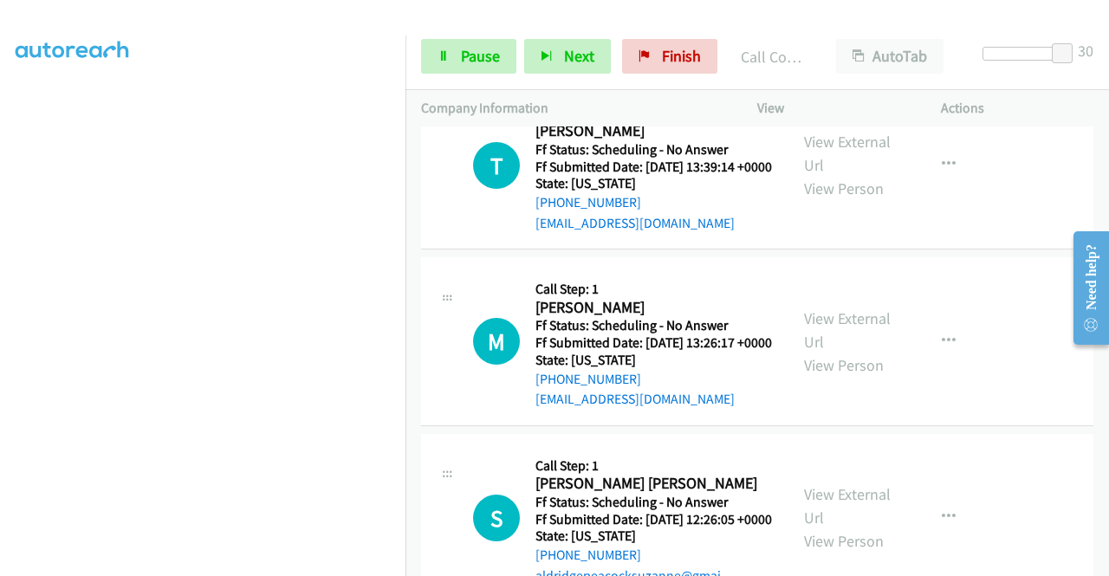
scroll to position [3898, 0]
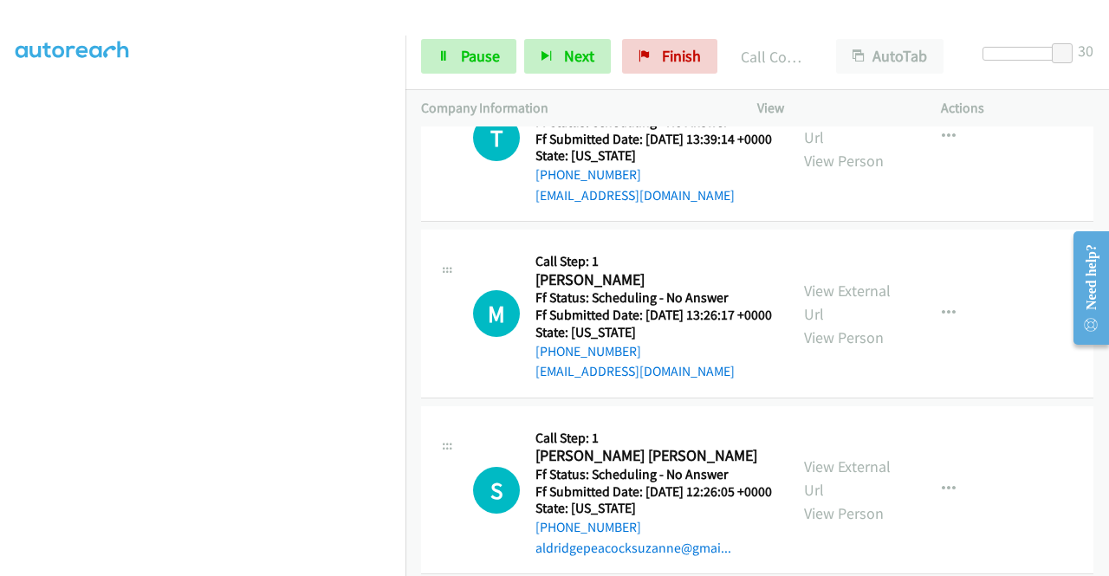
drag, startPoint x: 951, startPoint y: 217, endPoint x: 949, endPoint y: 227, distance: 9.7
click at [837, 22] on link "View External Url" at bounding box center [856, 4] width 230 height 35
click at [480, 51] on span "Pause" at bounding box center [480, 56] width 39 height 20
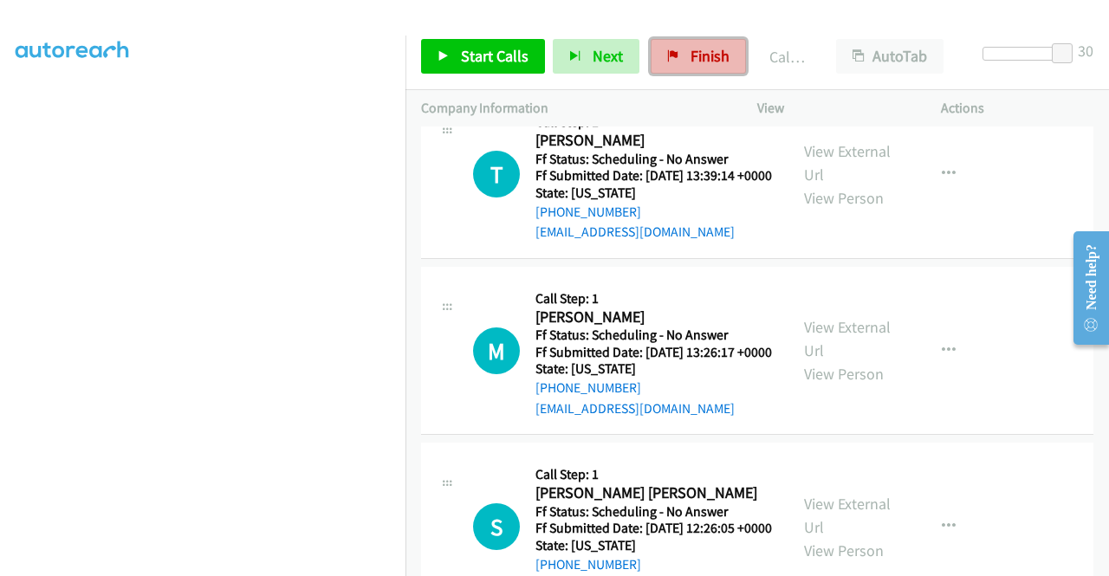
click at [674, 63] on link "Finish" at bounding box center [697, 56] width 95 height 35
